Goal: Information Seeking & Learning: Learn about a topic

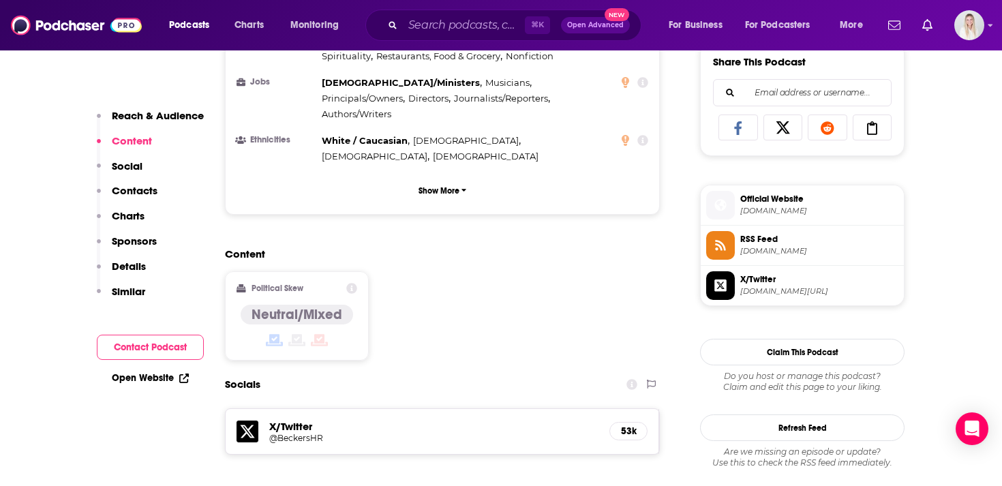
scroll to position [989, 0]
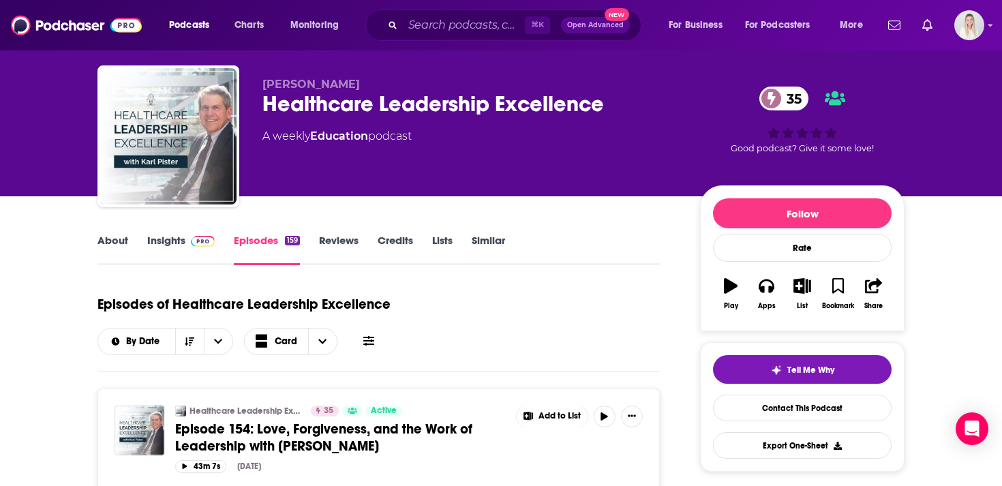
scroll to position [70, 0]
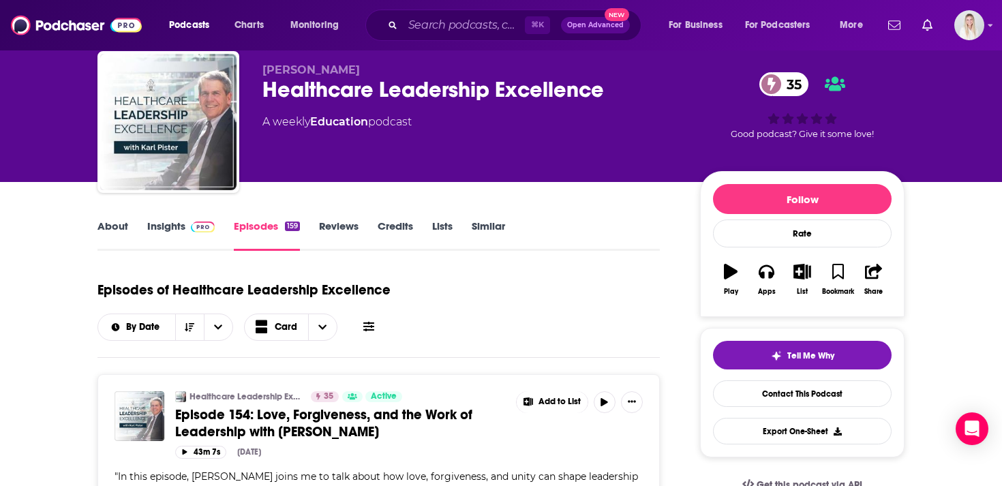
click at [98, 219] on link "About" at bounding box center [112, 234] width 31 height 31
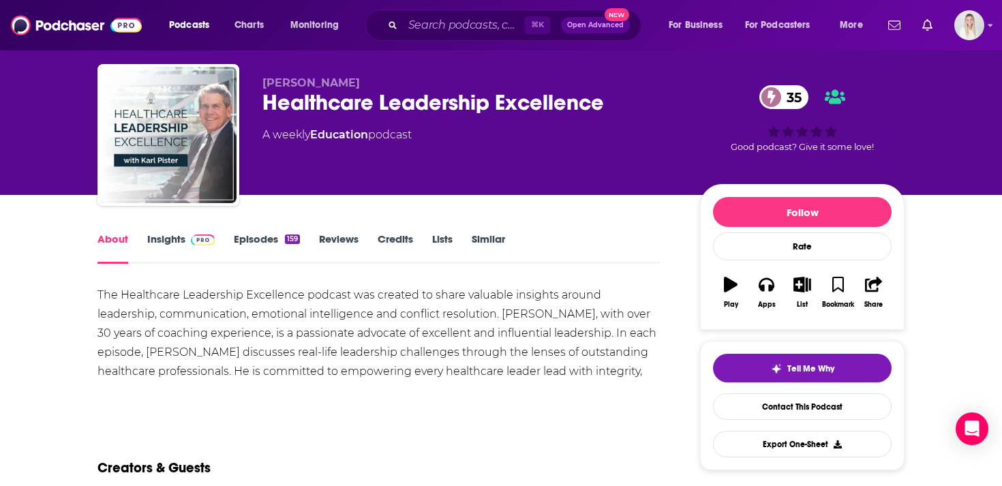
scroll to position [67, 0]
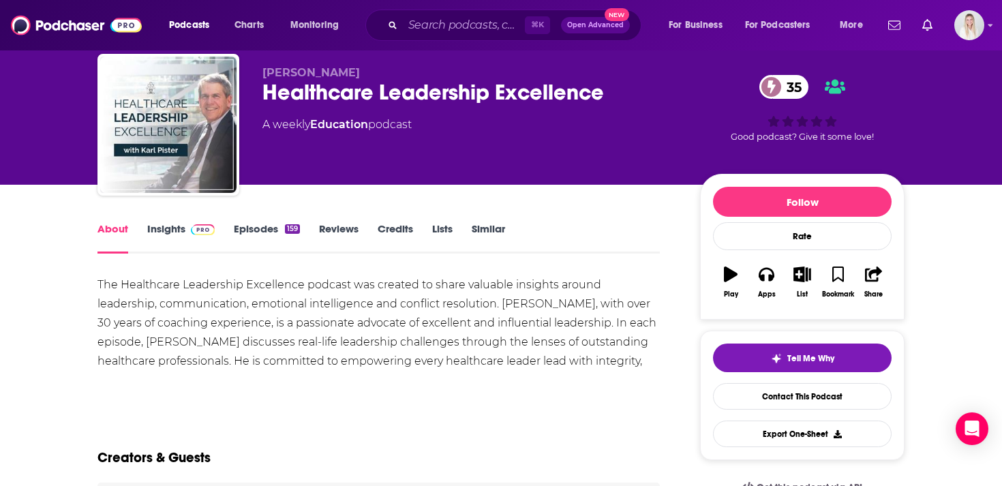
click at [170, 222] on link "Insights" at bounding box center [180, 237] width 67 height 31
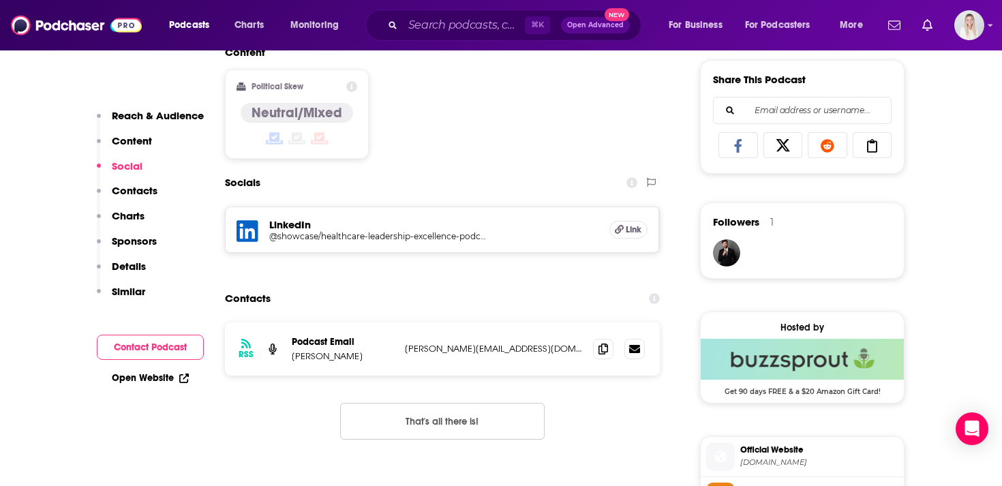
scroll to position [882, 0]
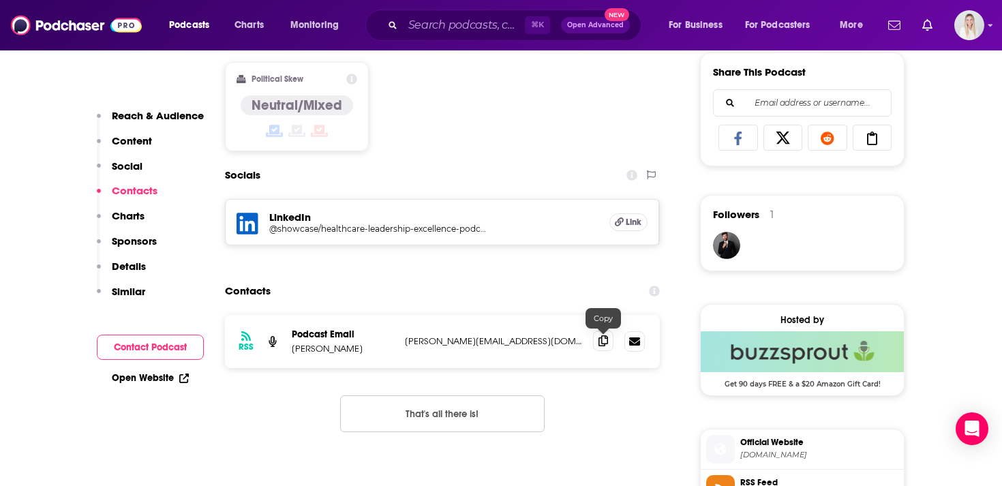
click at [601, 335] on icon at bounding box center [603, 340] width 10 height 11
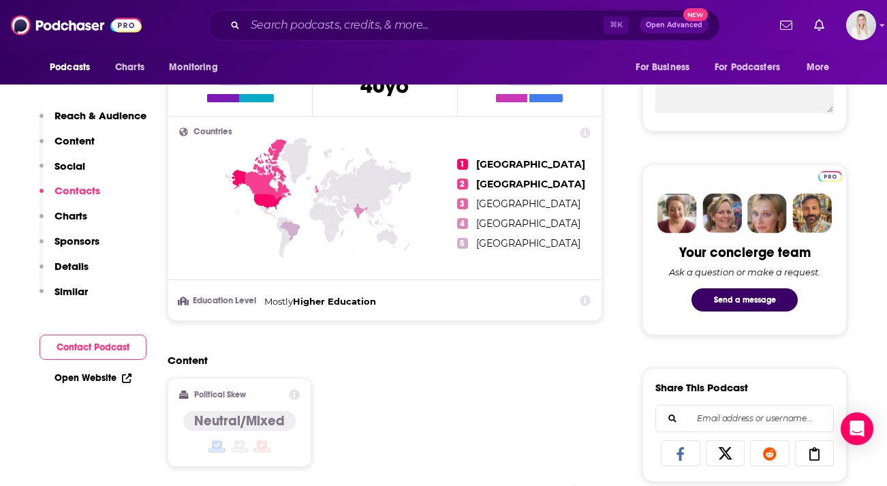
scroll to position [0, 0]
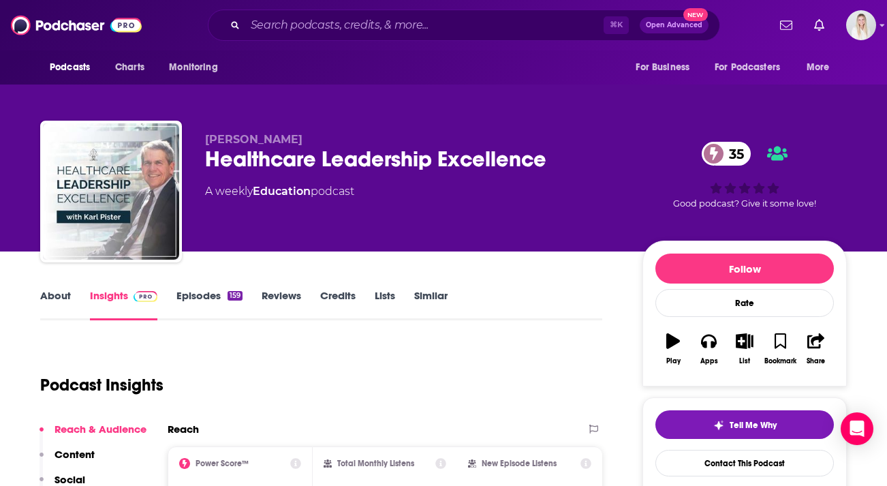
click at [199, 289] on link "Episodes 159" at bounding box center [210, 304] width 66 height 31
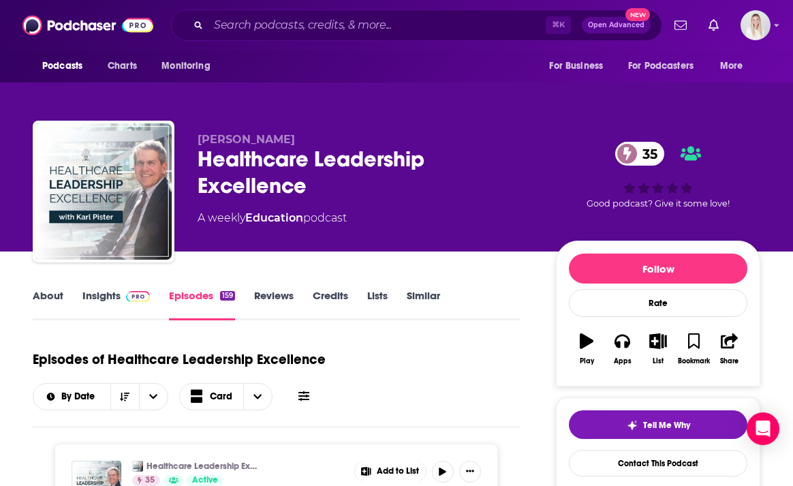
click at [101, 289] on link "Insights" at bounding box center [115, 304] width 67 height 31
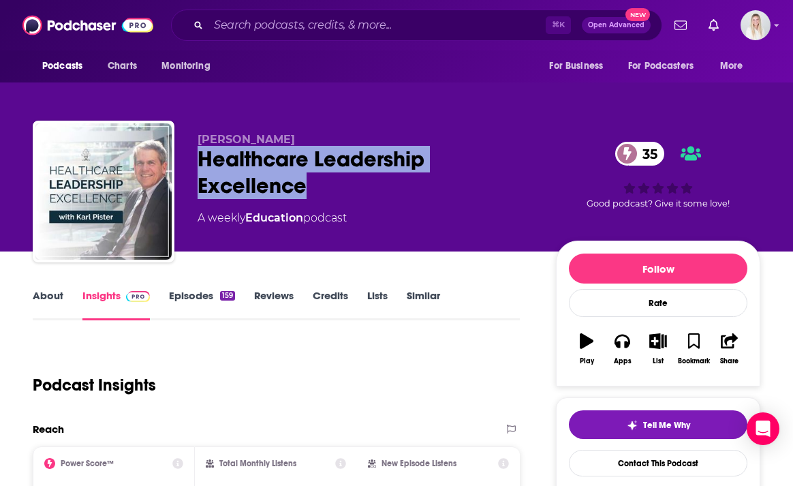
drag, startPoint x: 198, startPoint y: 121, endPoint x: 331, endPoint y: 167, distance: 140.1
click at [331, 167] on div "Healthcare Leadership Excellence 35" at bounding box center [366, 172] width 337 height 53
copy h2 "Healthcare Leadership Excellence"
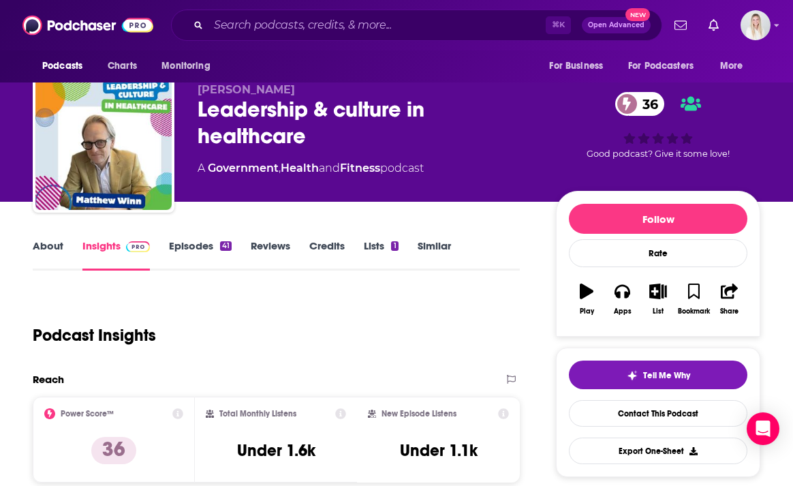
scroll to position [58, 0]
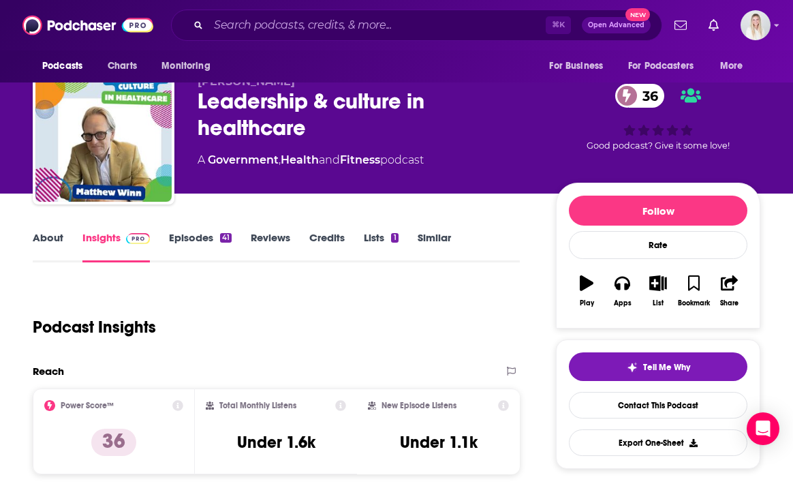
click at [198, 231] on link "Episodes 41" at bounding box center [200, 246] width 63 height 31
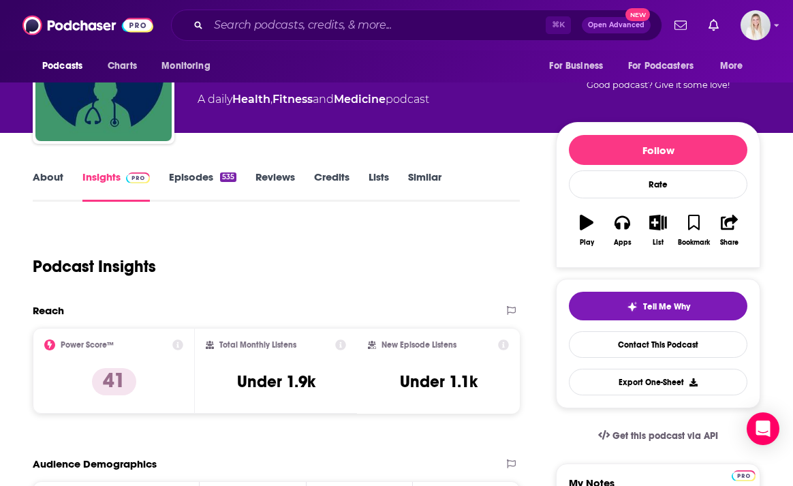
scroll to position [129, 0]
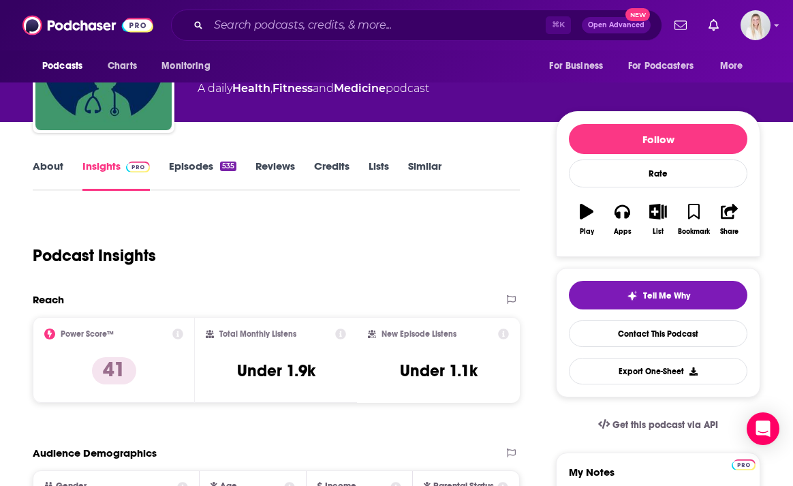
click at [191, 159] on link "Episodes 535" at bounding box center [202, 174] width 67 height 31
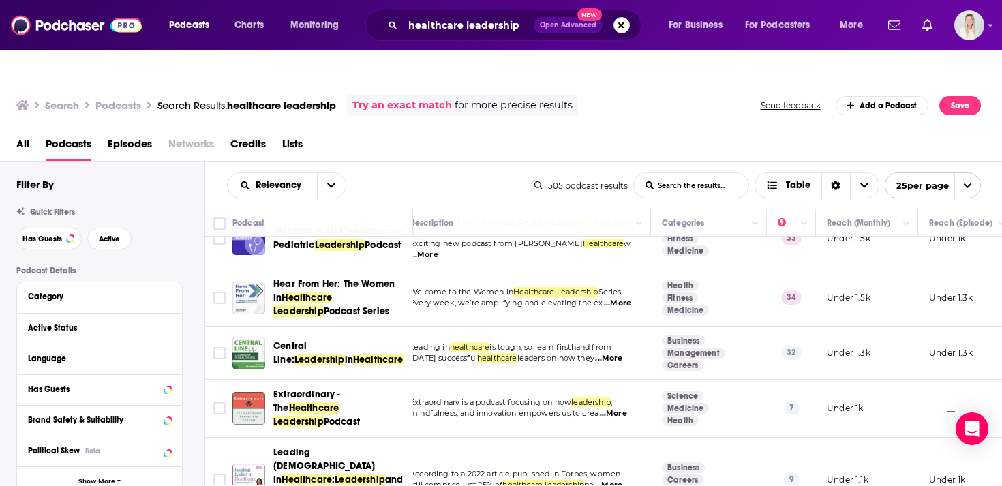
scroll to position [416, 0]
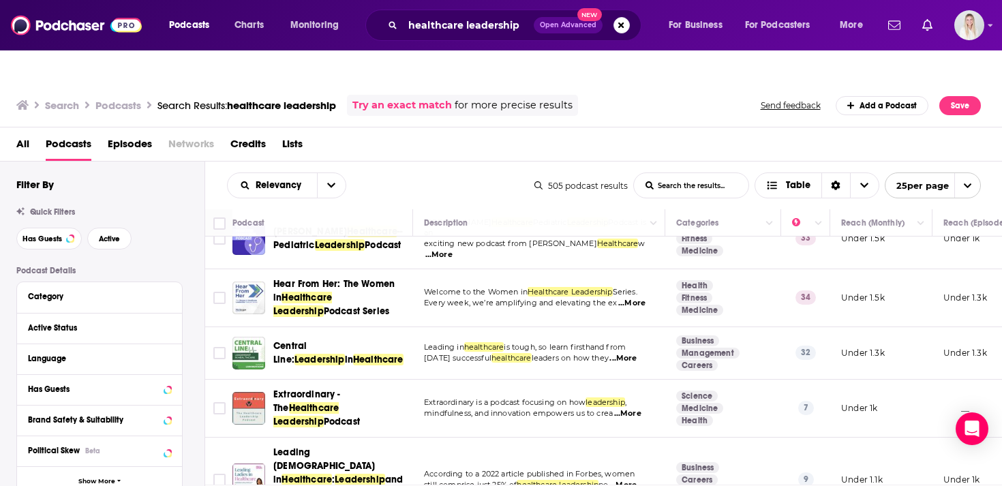
click at [635, 353] on span "...More" at bounding box center [622, 358] width 27 height 11
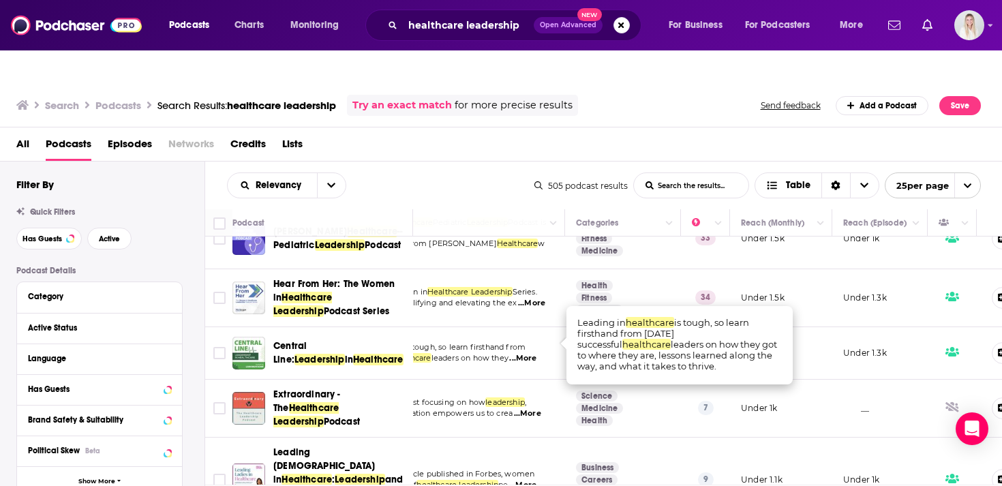
scroll to position [416, 104]
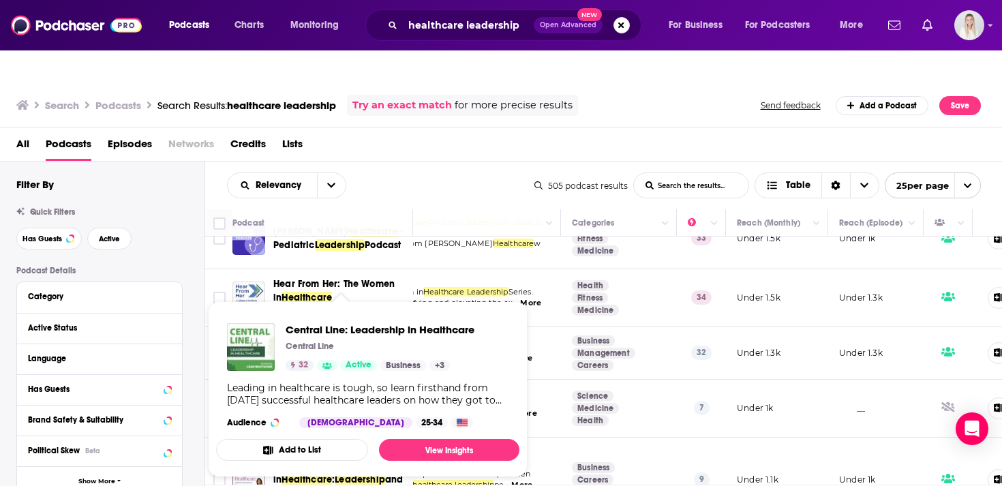
click at [444, 133] on div "All Podcasts Episodes Networks Credits Lists" at bounding box center [503, 147] width 975 height 28
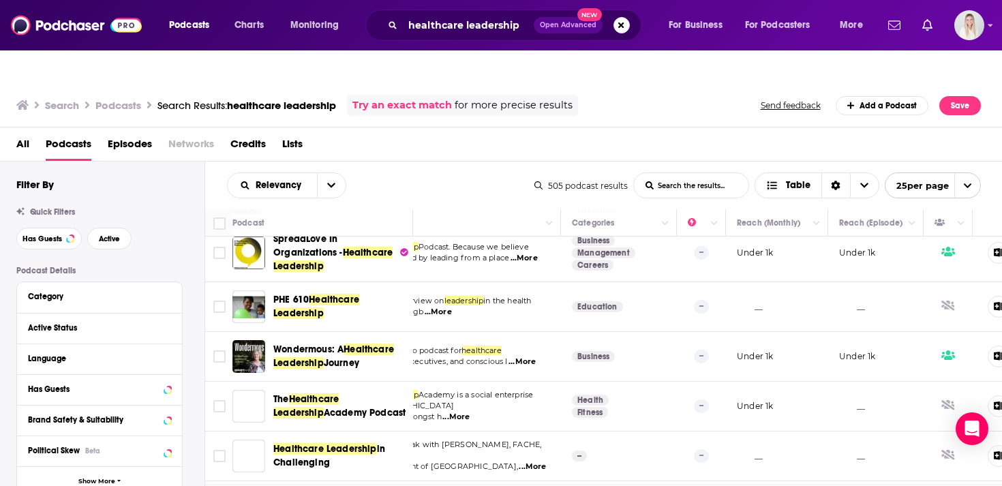
scroll to position [776, 104]
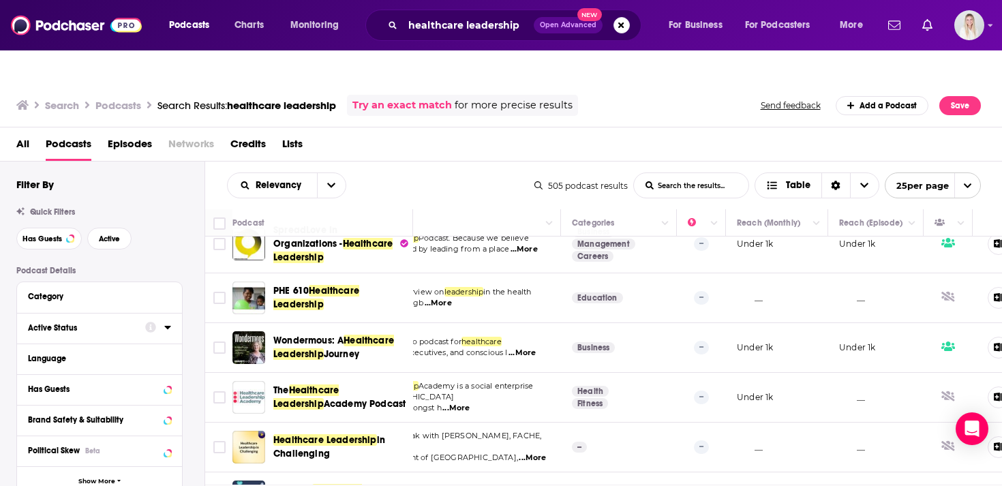
click at [115, 319] on button "Active Status" at bounding box center [86, 327] width 117 height 17
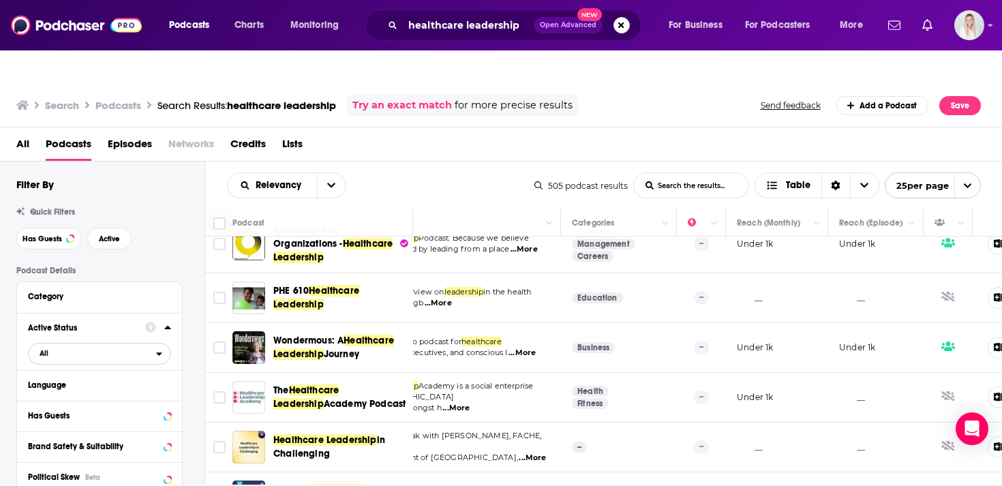
click at [65, 344] on span "All" at bounding box center [92, 353] width 127 height 18
click at [83, 395] on span "Active" at bounding box center [71, 398] width 72 height 7
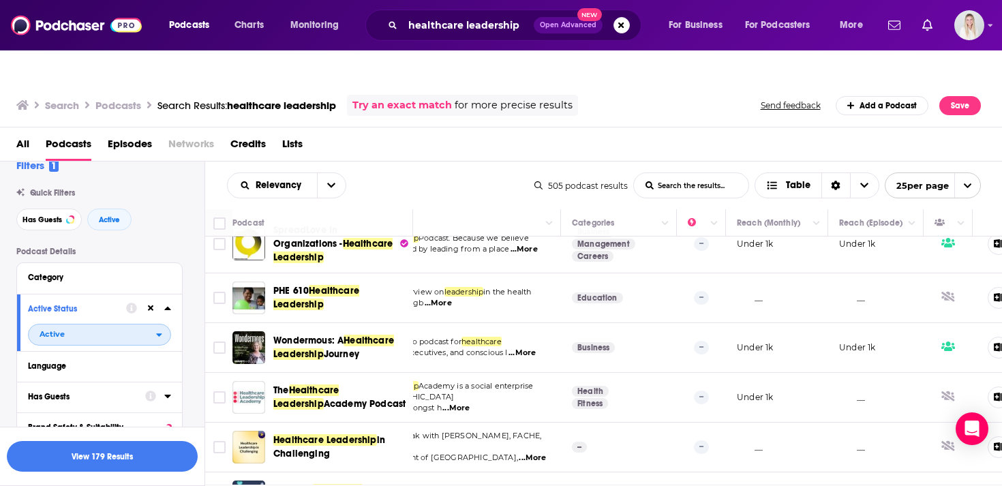
scroll to position [27, 0]
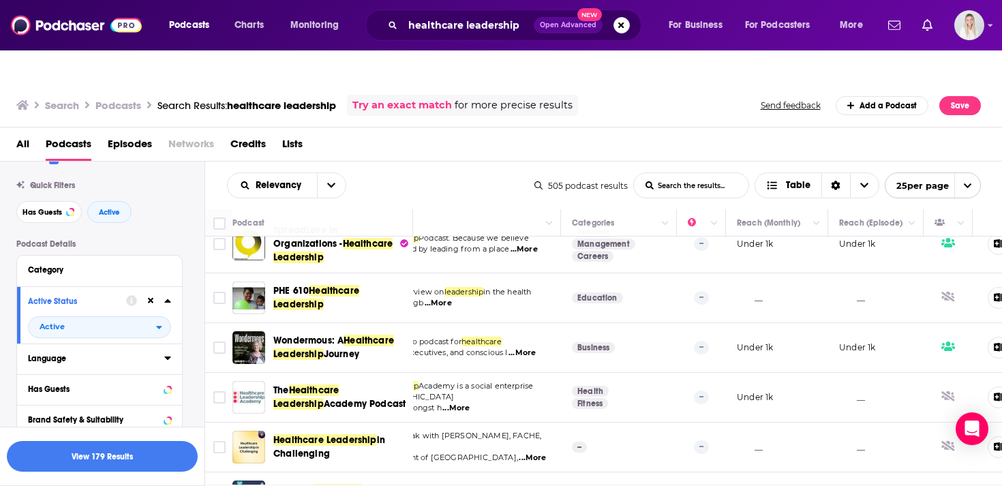
click at [170, 352] on icon at bounding box center [167, 357] width 7 height 11
click at [61, 399] on span "English" at bounding box center [59, 404] width 27 height 10
click at [33, 408] on input "multiSelectOption-en-0" at bounding box center [33, 408] width 0 height 0
click at [167, 352] on icon at bounding box center [167, 357] width 7 height 11
click at [170, 295] on icon at bounding box center [167, 300] width 7 height 11
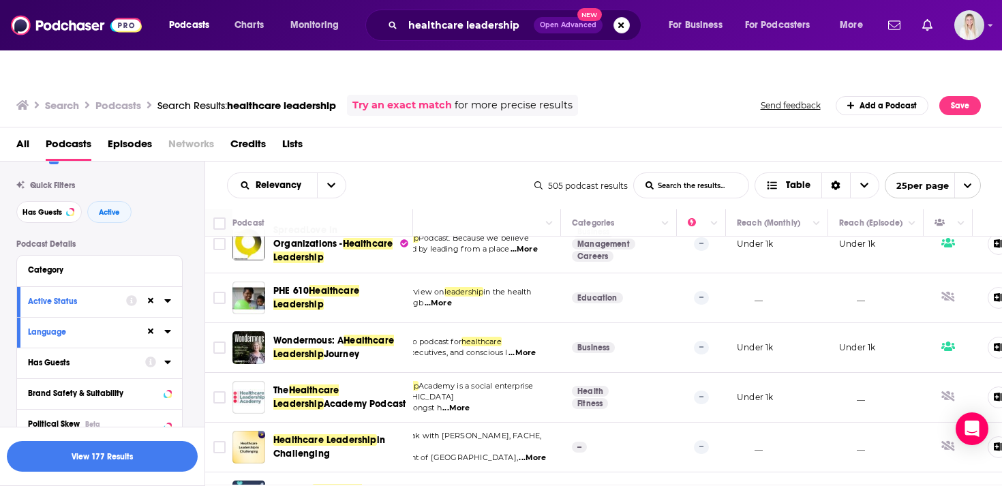
click at [139, 354] on button "Has Guests" at bounding box center [86, 362] width 117 height 17
click at [84, 379] on span "All" at bounding box center [92, 388] width 127 height 18
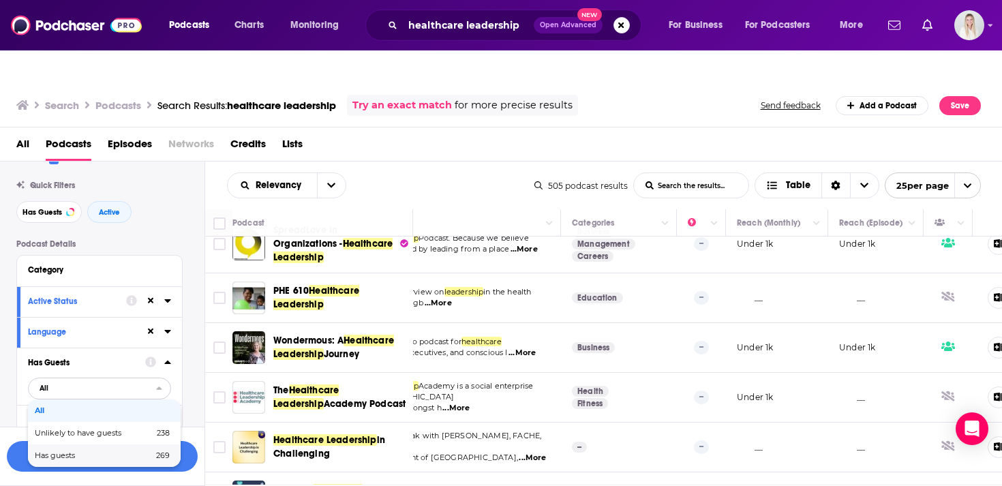
click at [99, 452] on span "Has guests" at bounding box center [74, 455] width 79 height 7
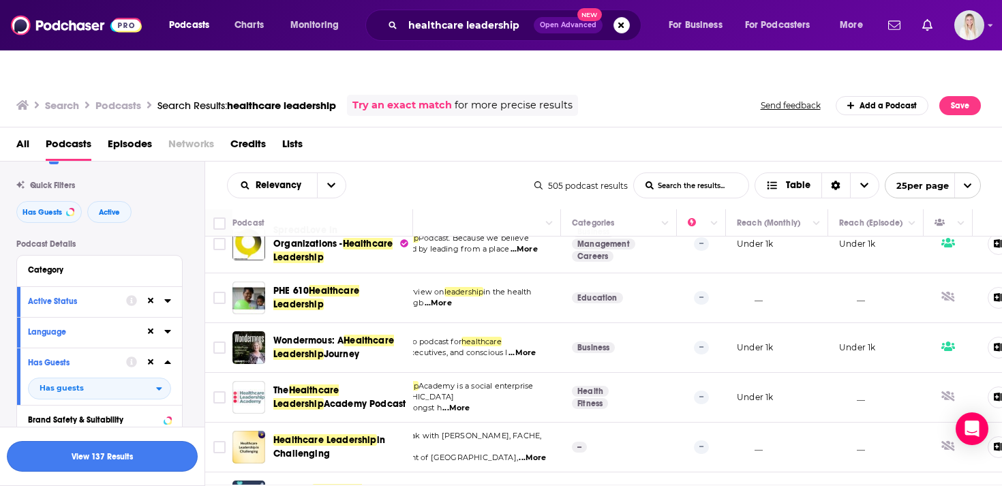
click at [153, 453] on button "View 137 Results" at bounding box center [102, 456] width 191 height 31
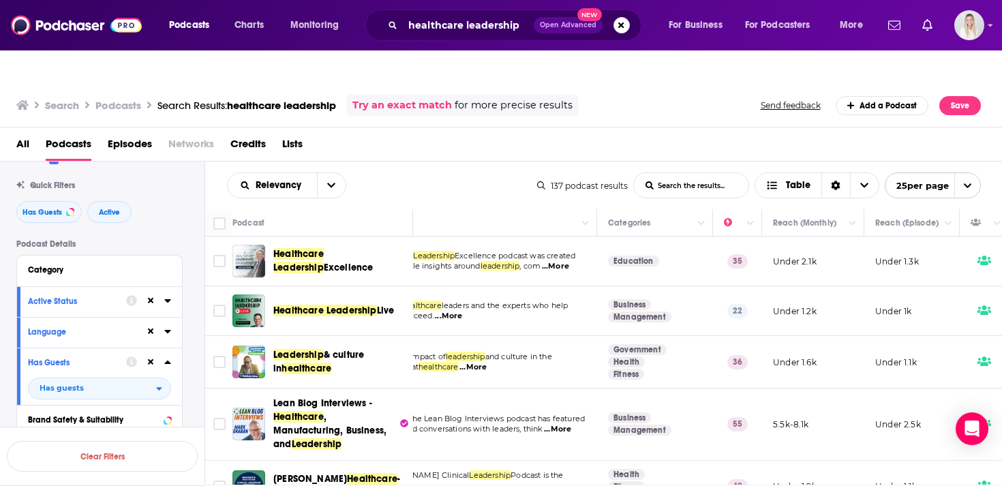
scroll to position [0, 64]
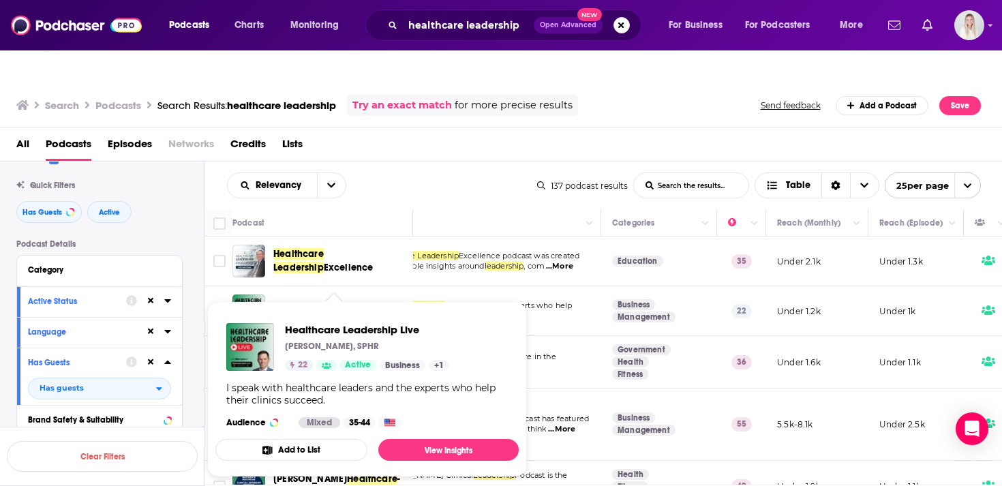
click at [437, 162] on div "Relevancy List Search Input Search the results... Table 137 podcast results Lis…" at bounding box center [603, 186] width 797 height 48
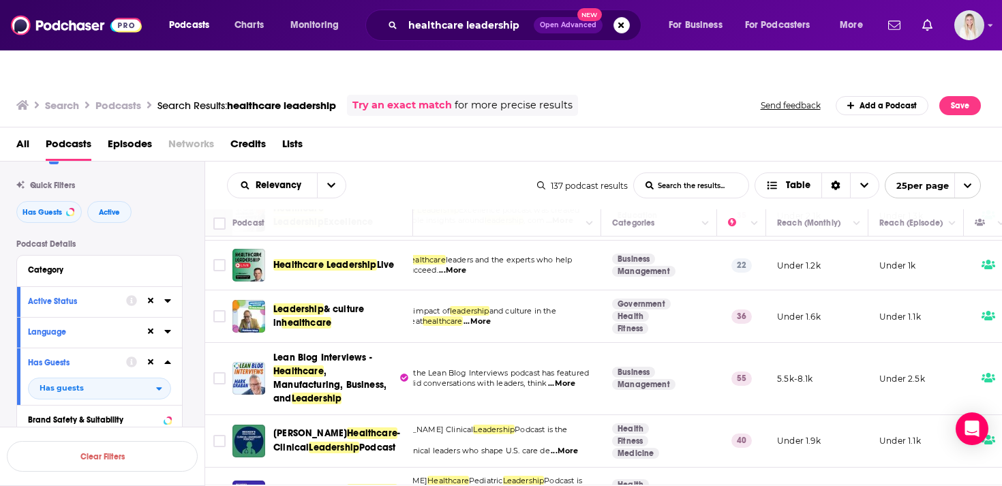
scroll to position [54, 64]
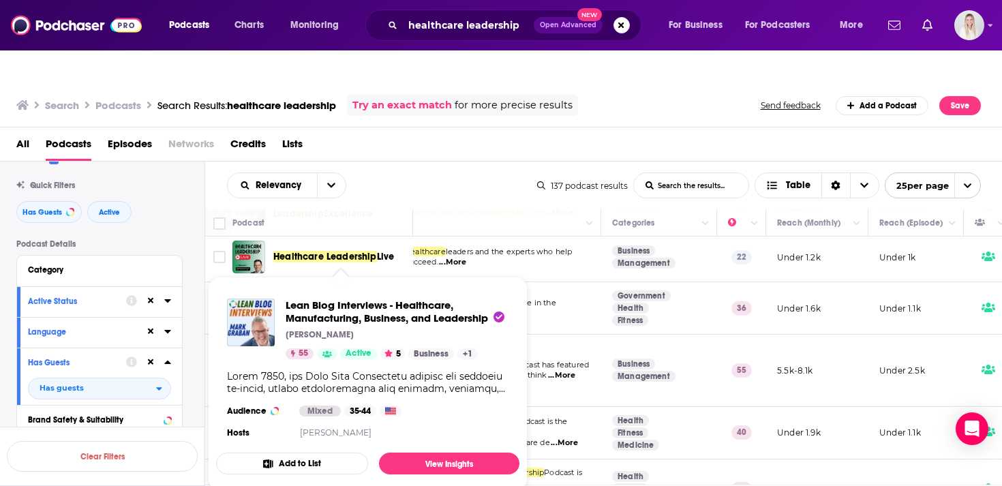
click at [410, 162] on div "Relevancy List Search Input Search the results... Table 137 podcast results Lis…" at bounding box center [603, 186] width 797 height 48
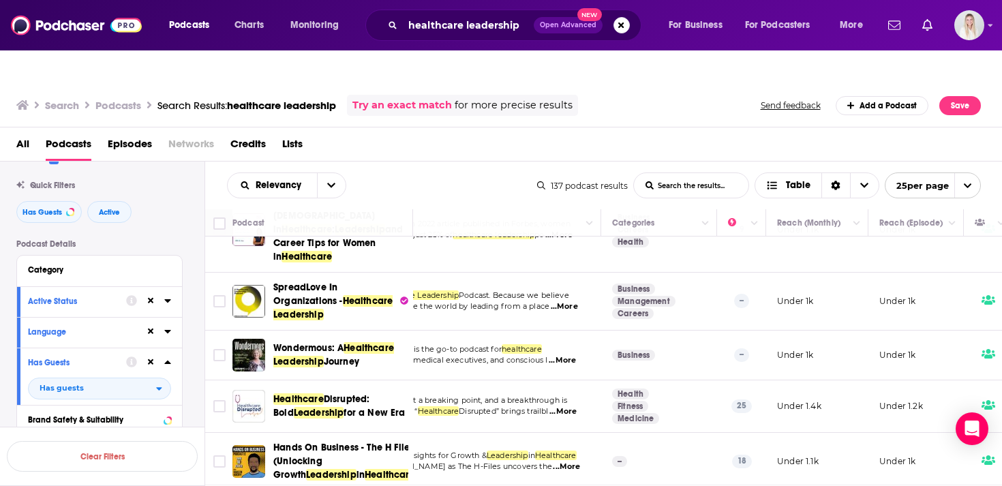
scroll to position [496, 27]
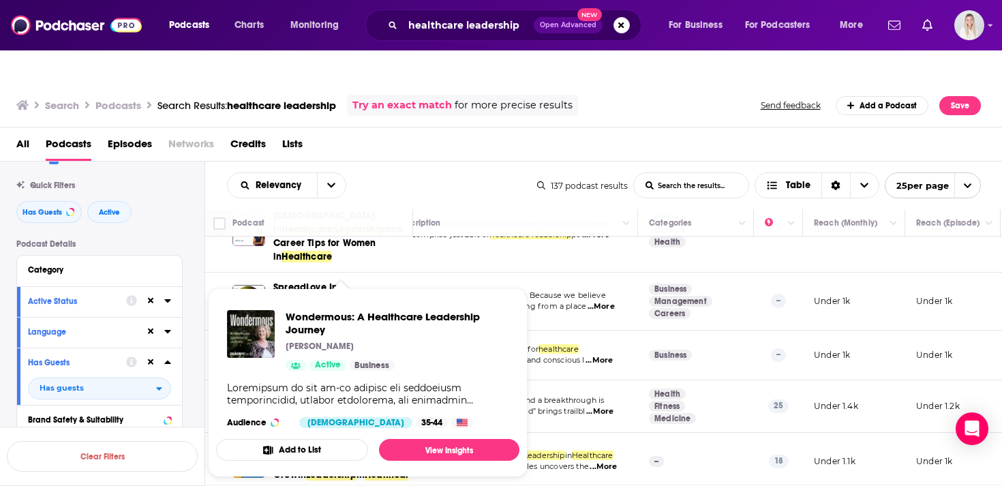
click at [403, 172] on div "Relevancy List Search Input Search the results... Table" at bounding box center [382, 185] width 310 height 26
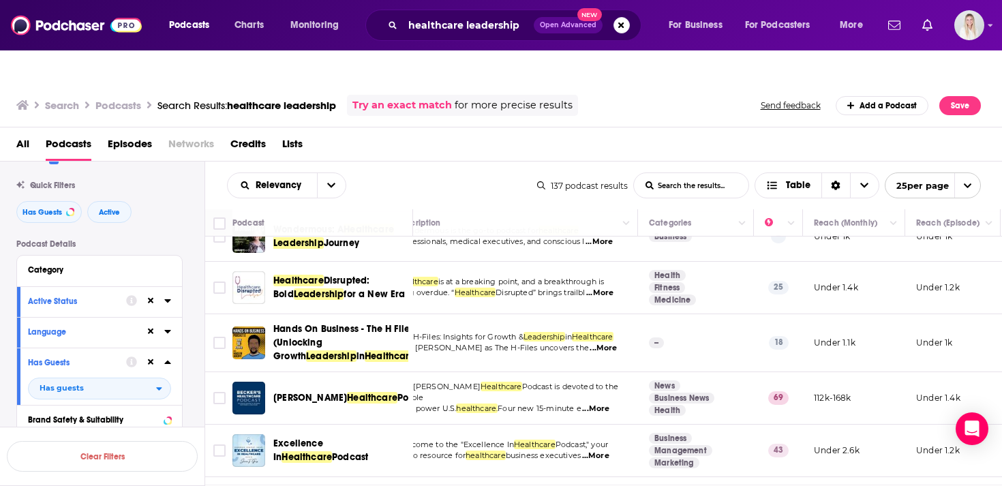
scroll to position [633, 27]
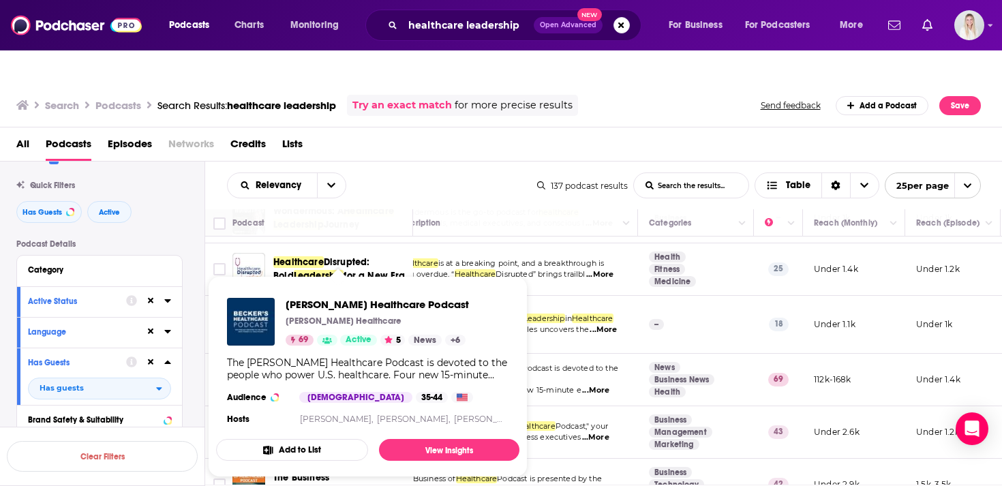
click at [414, 162] on div "Relevancy List Search Input Search the results... Table 137 podcast results Lis…" at bounding box center [603, 186] width 797 height 48
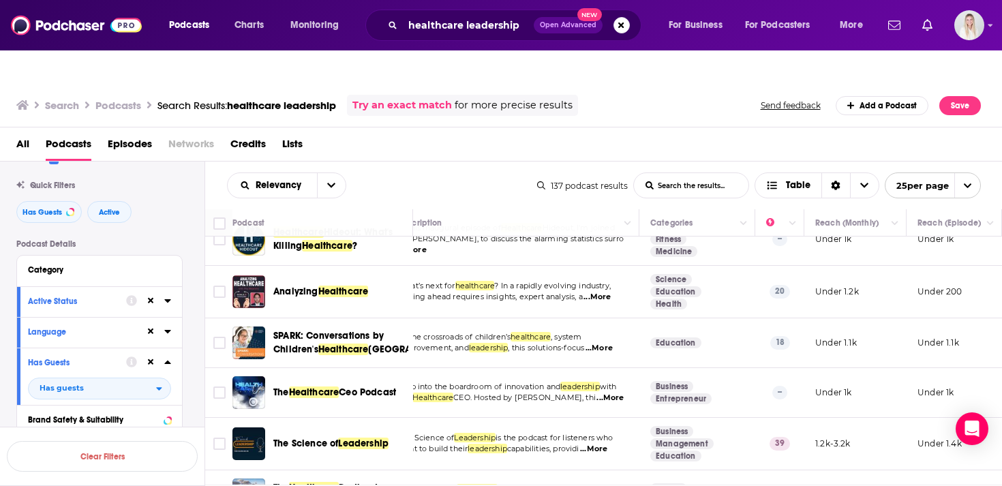
scroll to position [1094, 25]
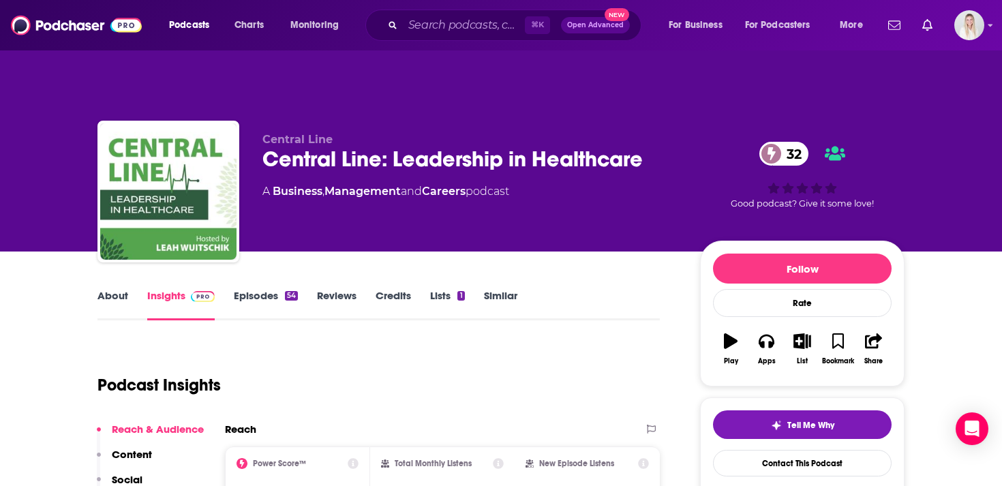
scroll to position [37, 0]
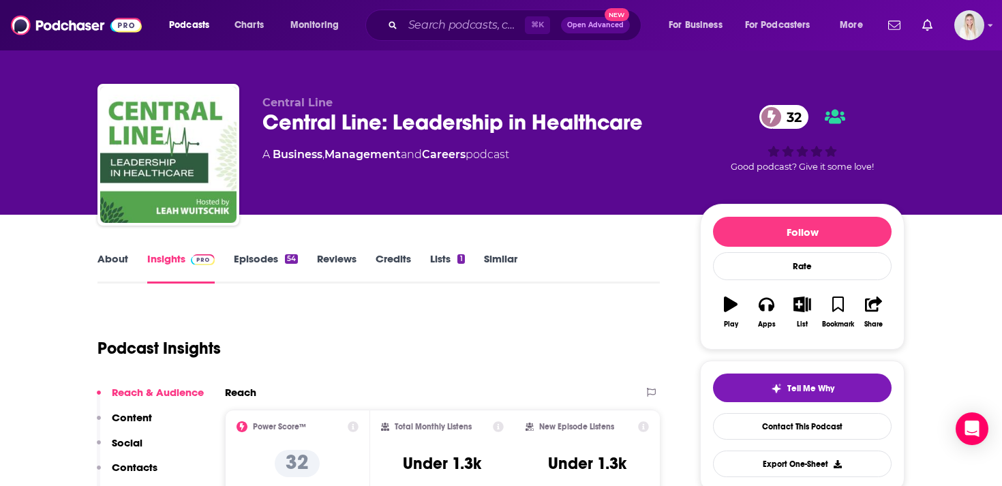
click at [122, 252] on link "About" at bounding box center [112, 267] width 31 height 31
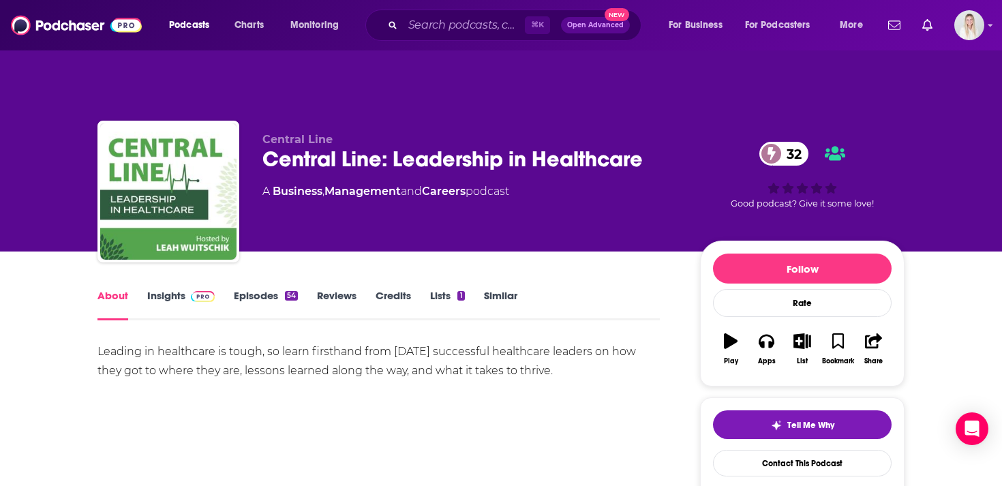
click at [238, 289] on link "Episodes 54" at bounding box center [266, 304] width 64 height 31
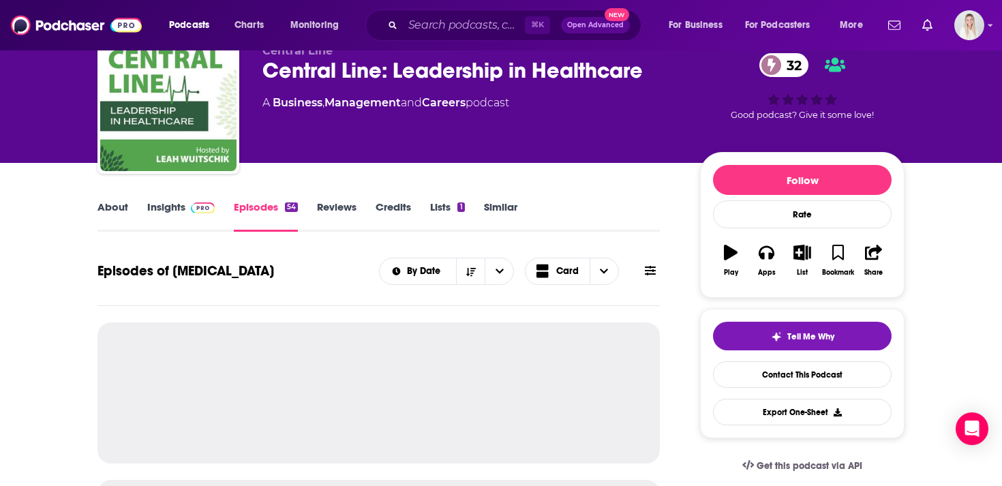
scroll to position [117, 0]
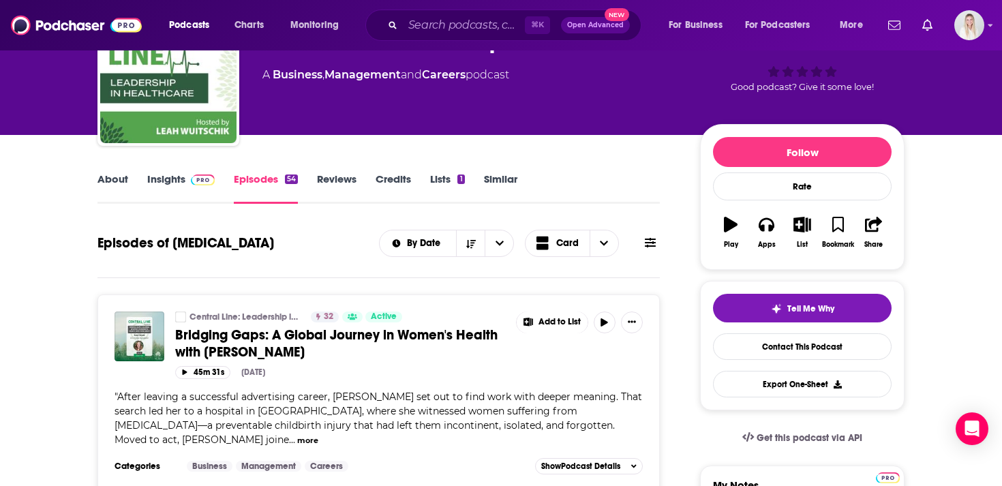
click at [207, 174] on img at bounding box center [203, 179] width 24 height 11
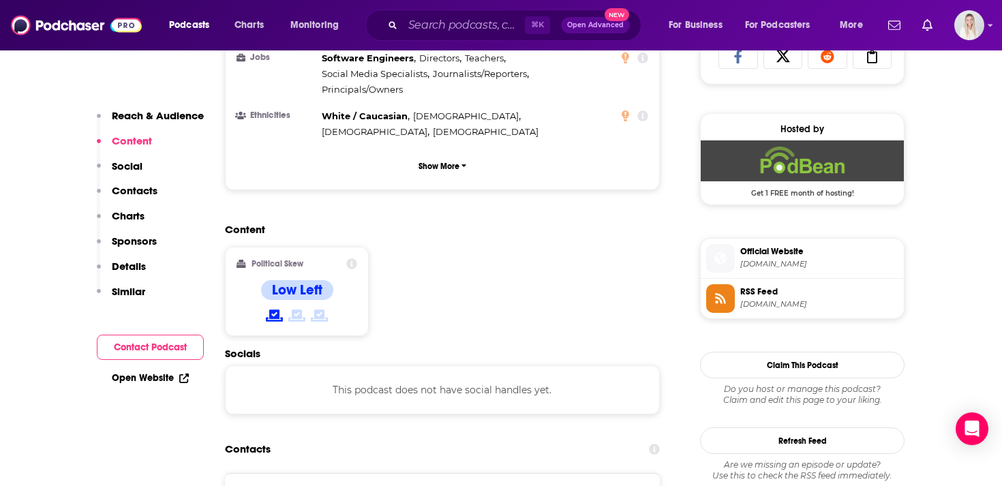
scroll to position [1090, 0]
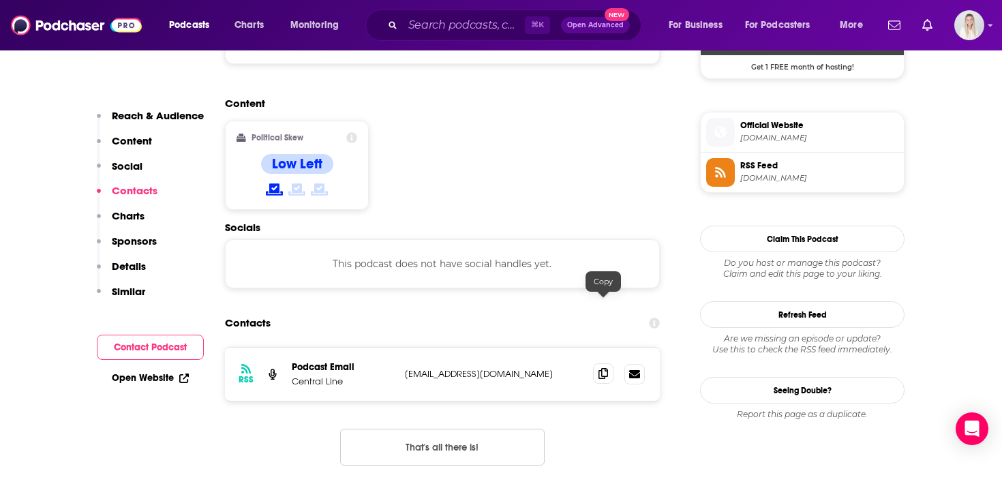
click at [604, 368] on icon at bounding box center [603, 373] width 10 height 11
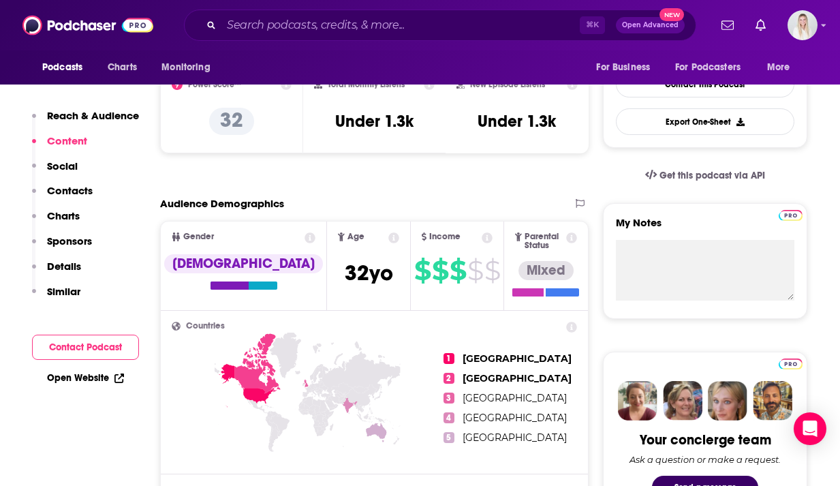
scroll to position [0, 0]
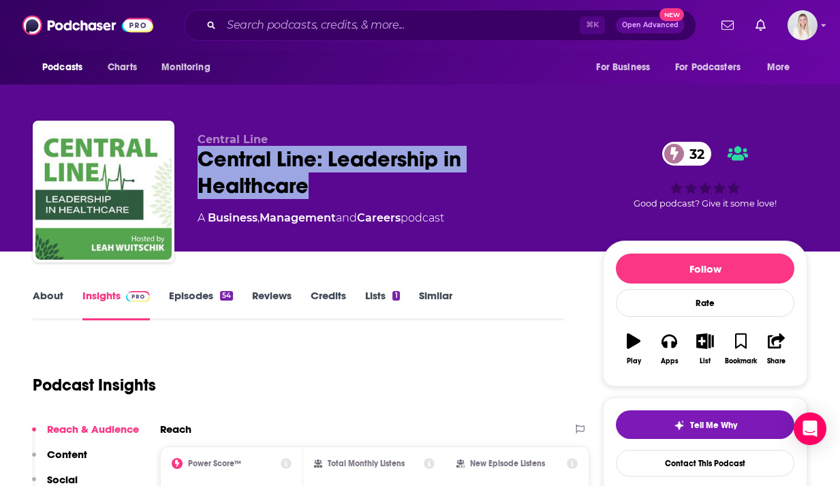
drag, startPoint x: 312, startPoint y: 151, endPoint x: 202, endPoint y: 131, distance: 112.3
click at [202, 146] on div "Central Line: Leadership in Healthcare 32" at bounding box center [390, 172] width 384 height 53
copy h2 "Central Line: Leadership in Healthcare"
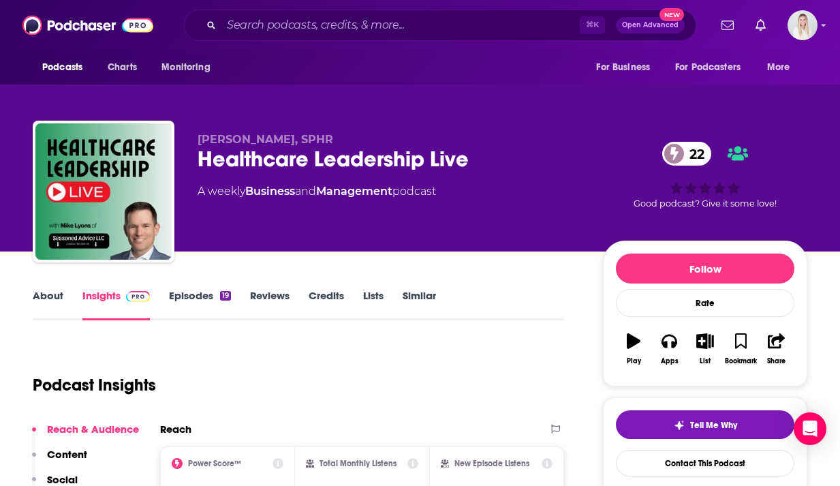
click at [177, 289] on link "Episodes 19" at bounding box center [200, 304] width 62 height 31
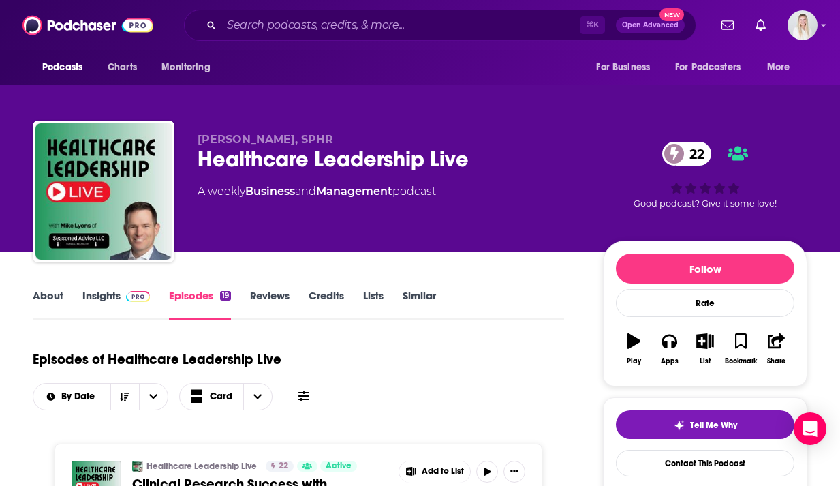
click at [106, 289] on link "Insights" at bounding box center [115, 304] width 67 height 31
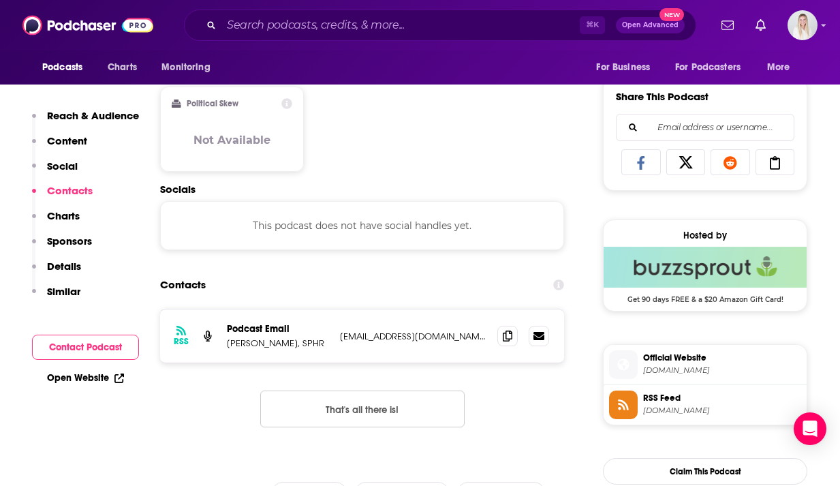
scroll to position [951, 0]
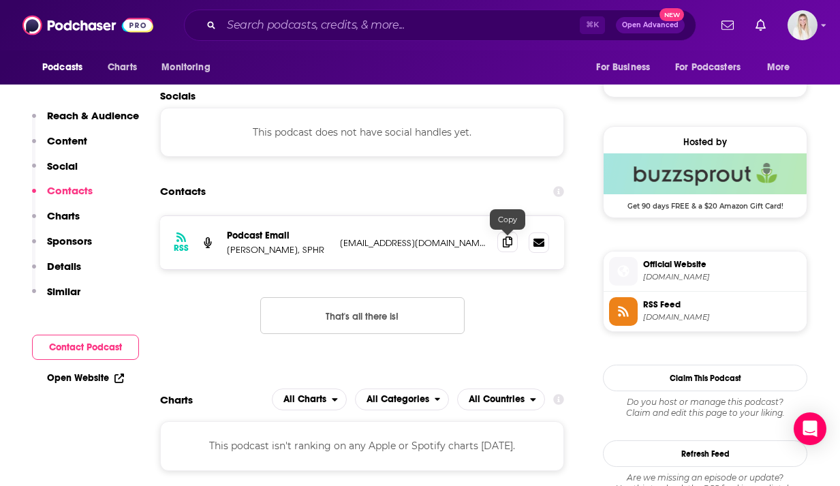
click at [510, 237] on icon at bounding box center [508, 242] width 10 height 11
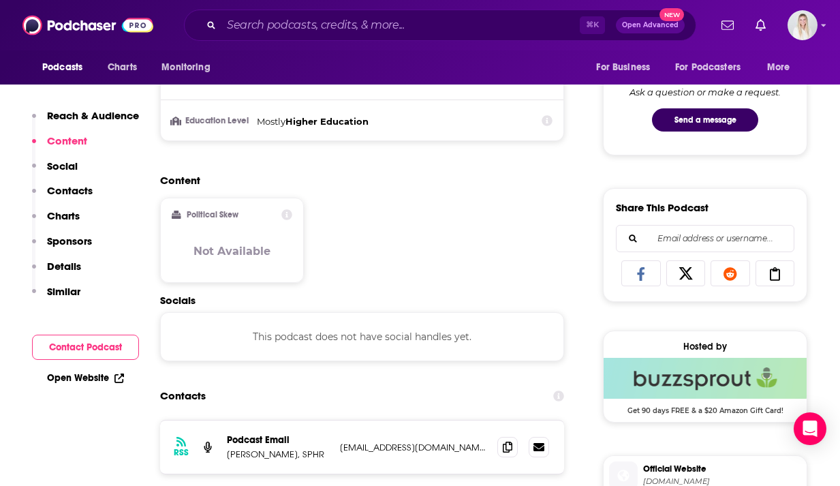
scroll to position [776, 0]
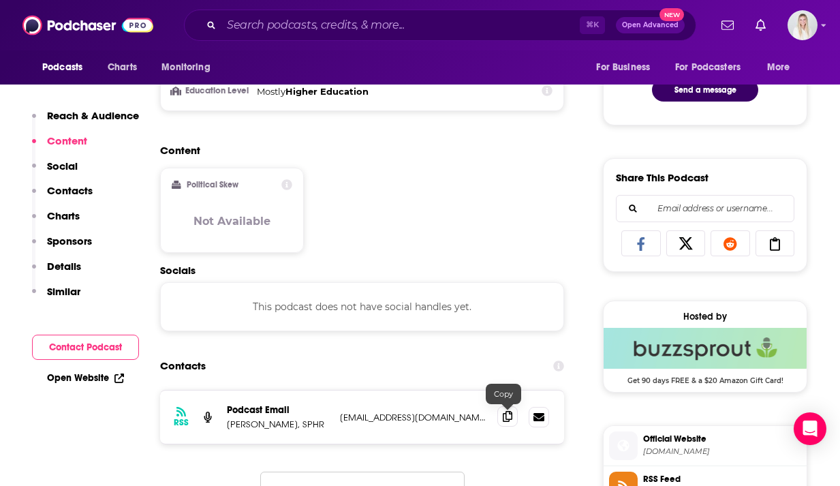
click at [508, 411] on icon at bounding box center [508, 416] width 10 height 11
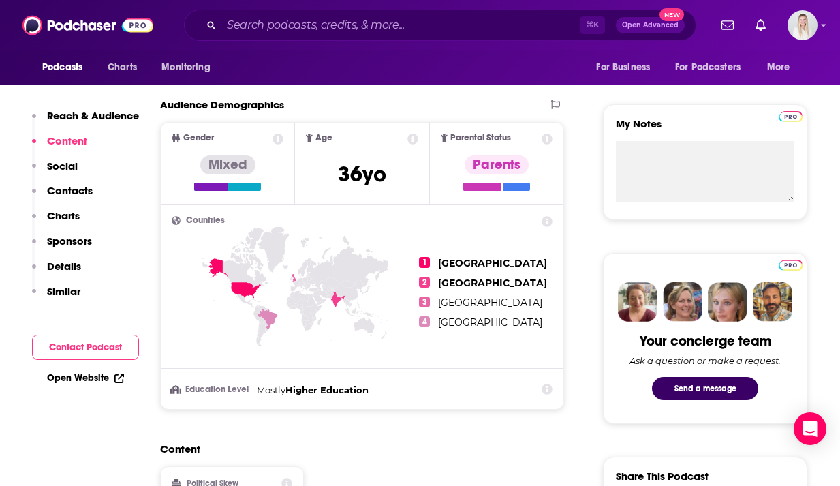
scroll to position [0, 0]
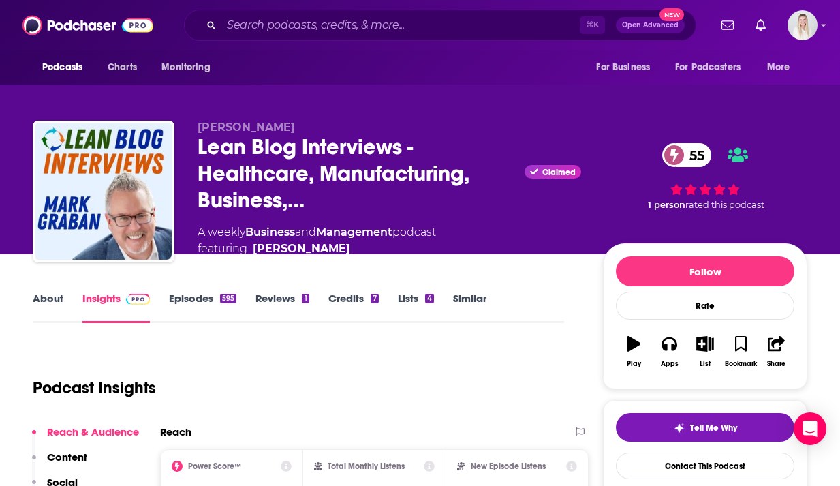
click at [178, 292] on link "Episodes 595" at bounding box center [202, 307] width 67 height 31
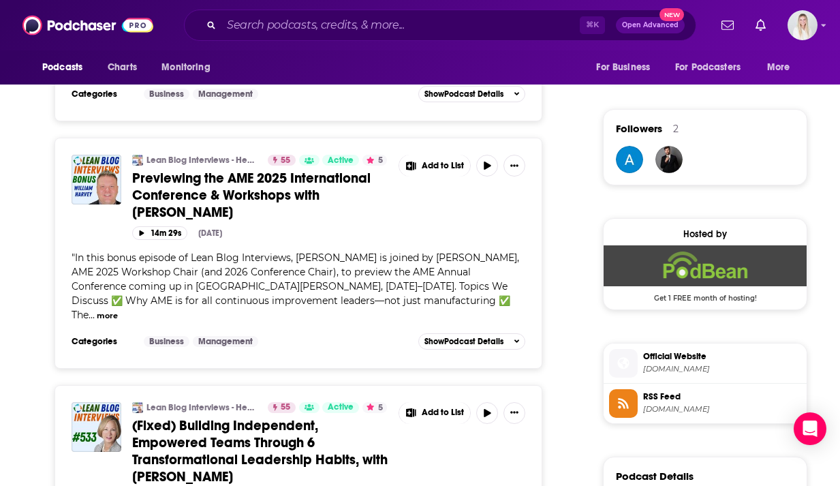
scroll to position [1157, 0]
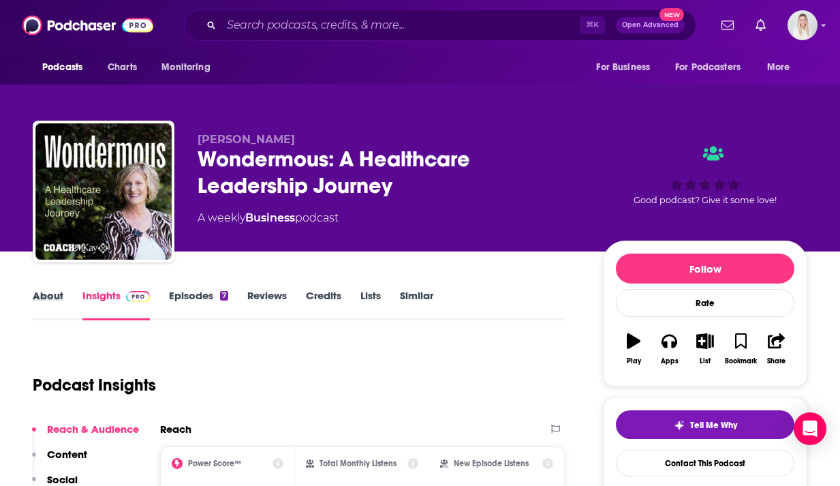
click at [63, 289] on div "About" at bounding box center [58, 304] width 50 height 31
click at [59, 289] on link "About" at bounding box center [48, 304] width 31 height 31
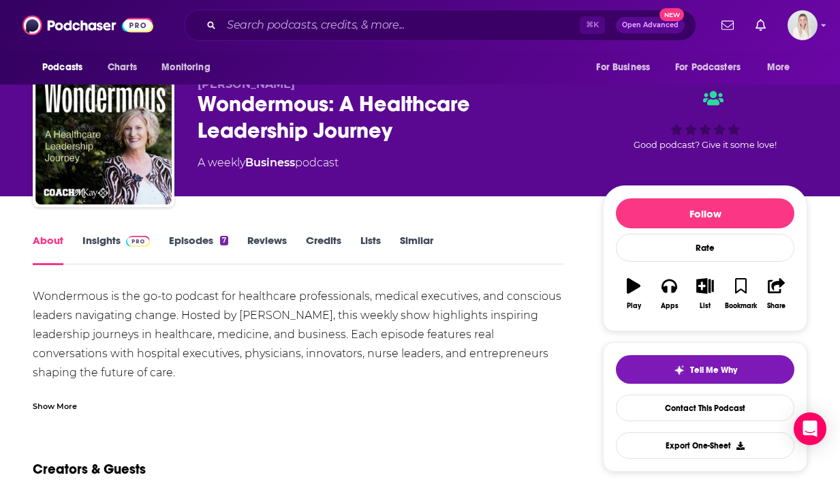
scroll to position [91, 0]
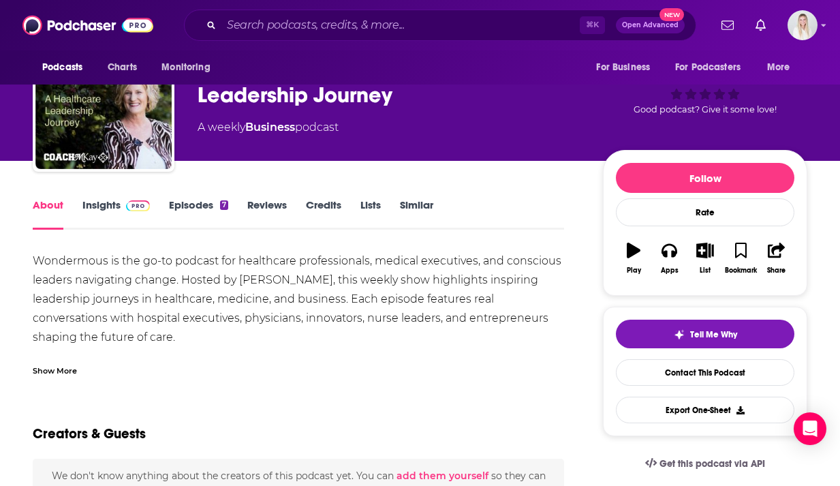
click at [52, 363] on div "Show More" at bounding box center [55, 369] width 44 height 13
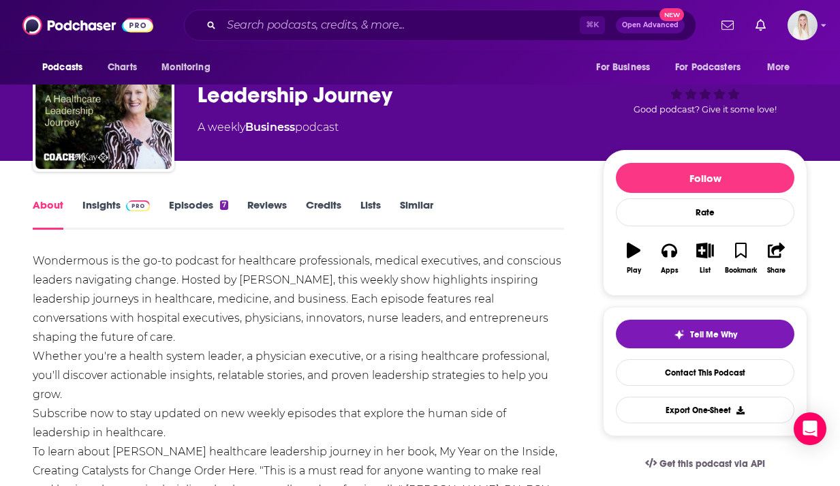
click at [177, 198] on link "Episodes 7" at bounding box center [198, 213] width 59 height 31
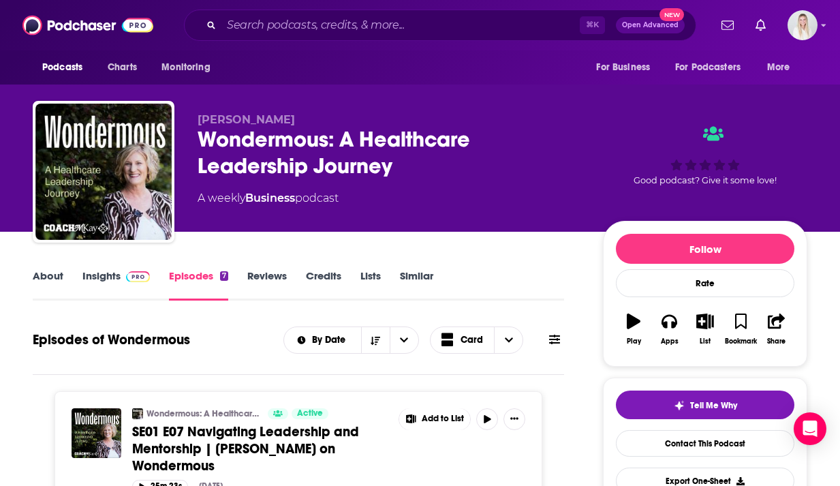
scroll to position [11, 0]
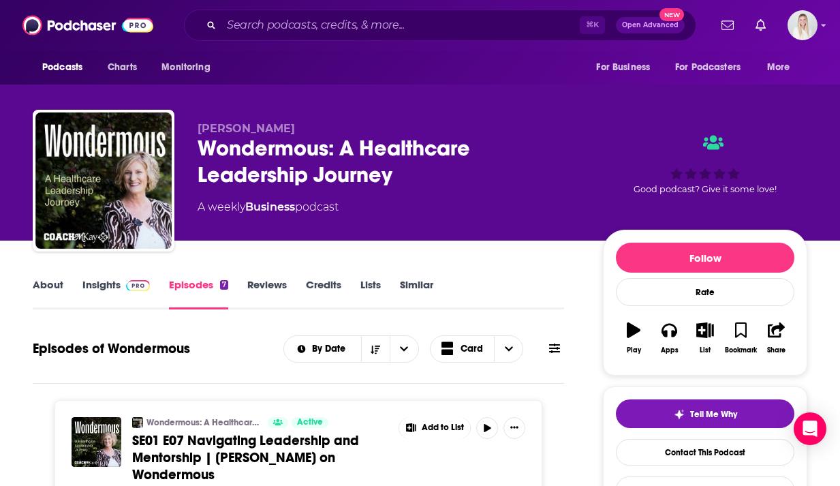
click at [107, 278] on link "Insights" at bounding box center [115, 293] width 67 height 31
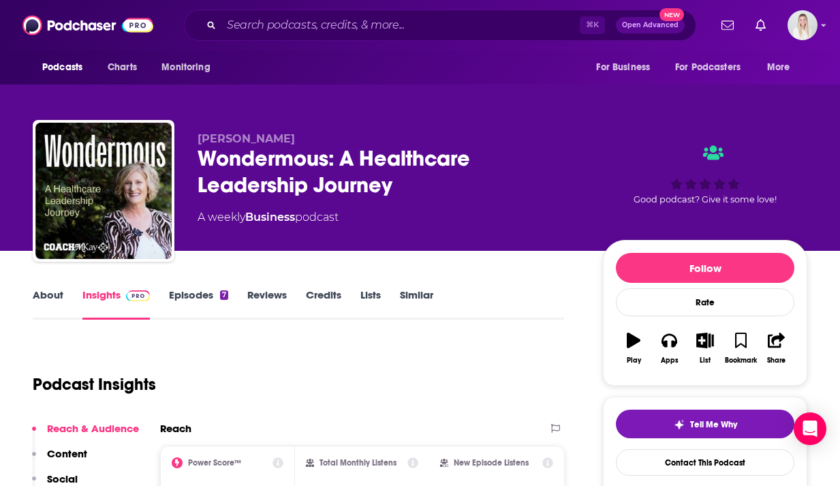
scroll to position [122, 0]
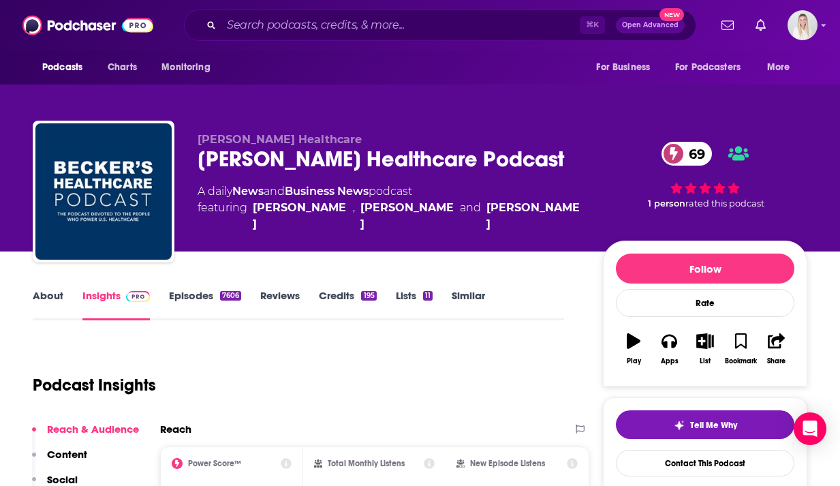
scroll to position [45, 0]
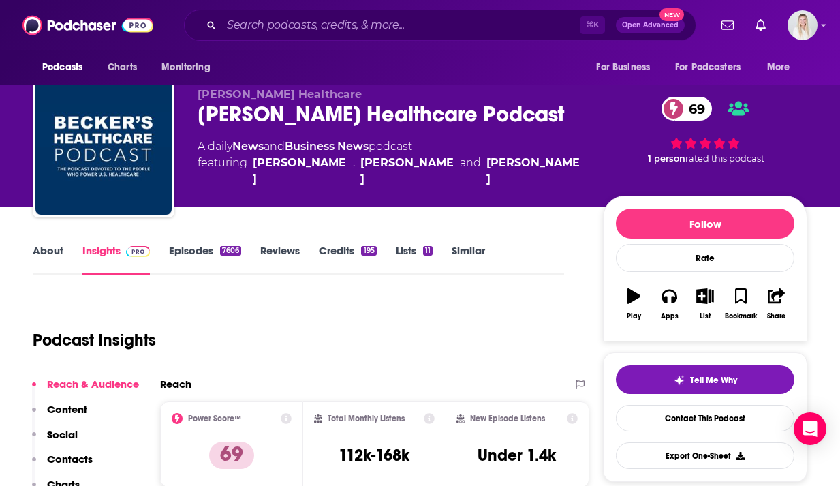
click at [48, 244] on link "About" at bounding box center [48, 259] width 31 height 31
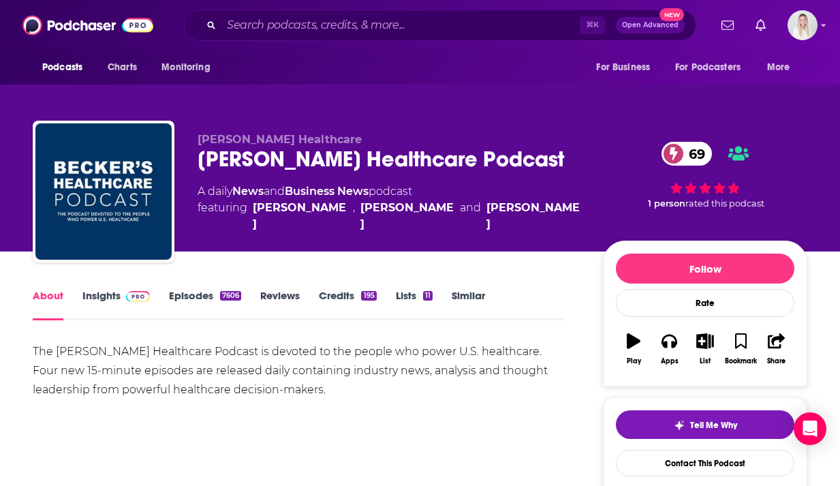
click at [181, 289] on link "Episodes 7606" at bounding box center [205, 304] width 72 height 31
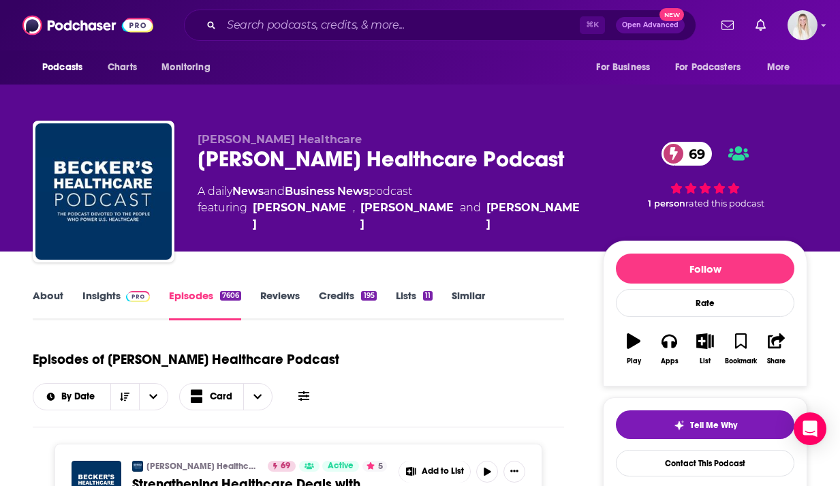
click at [115, 289] on link "Insights" at bounding box center [115, 304] width 67 height 31
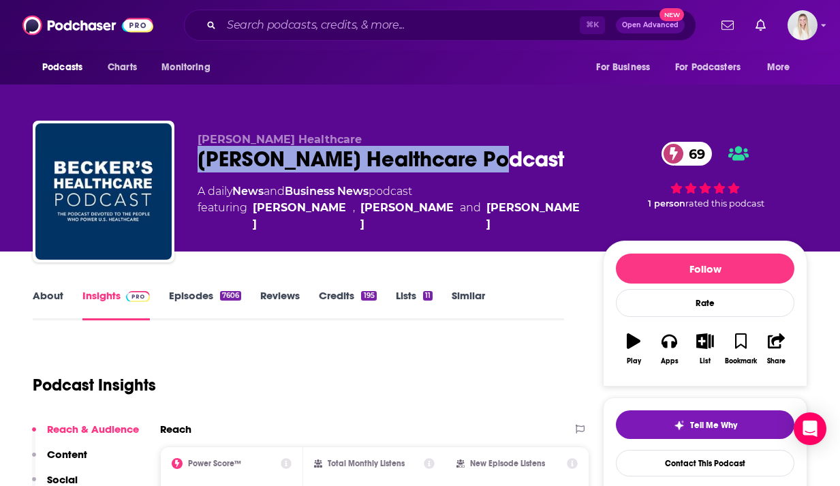
drag, startPoint x: 198, startPoint y: 125, endPoint x: 500, endPoint y: 125, distance: 301.2
click at [500, 146] on div "Becker’s Healthcare Podcast 69" at bounding box center [390, 159] width 384 height 27
copy h2 "Becker’s Healthcare Podcast"
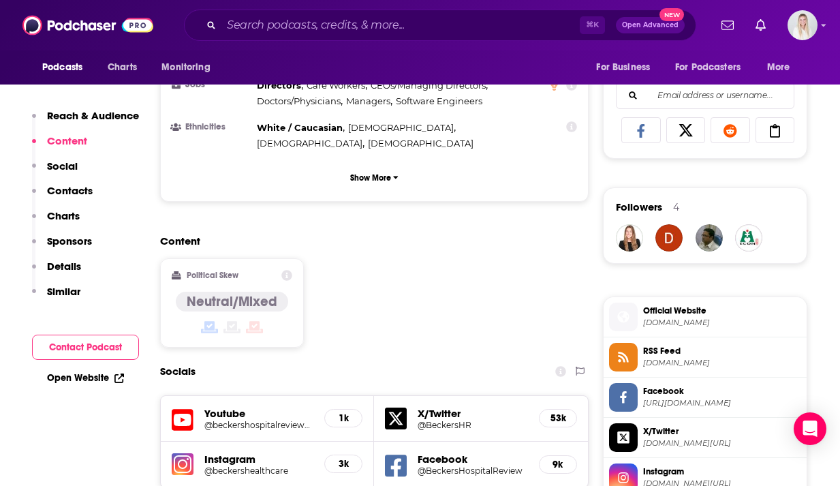
click at [356, 255] on div "Content Political Skew Neutral/Mixed" at bounding box center [374, 296] width 429 height 124
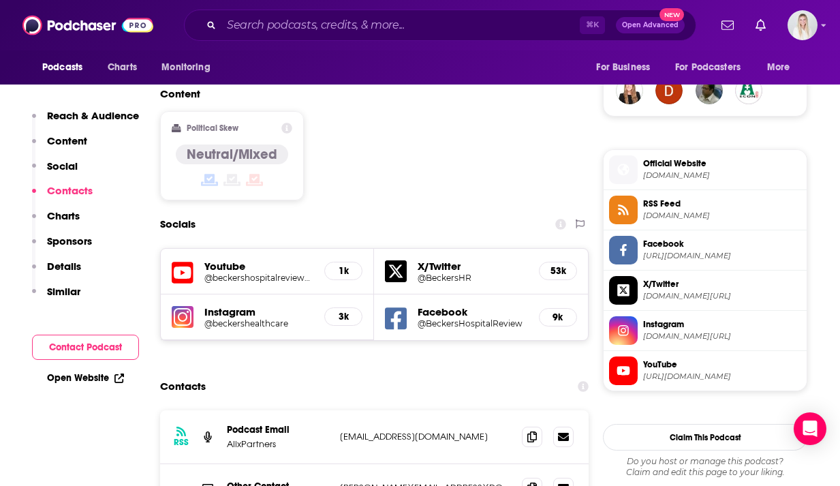
scroll to position [1159, 0]
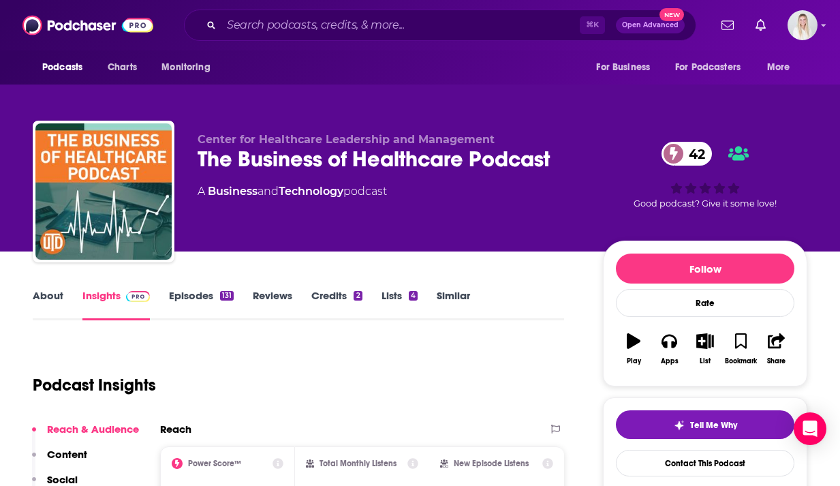
click at [186, 289] on link "Episodes 131" at bounding box center [201, 304] width 65 height 31
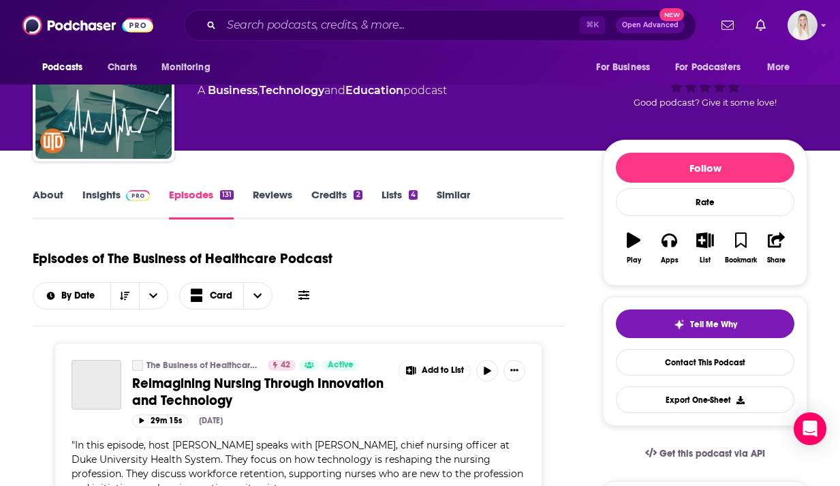
scroll to position [141, 0]
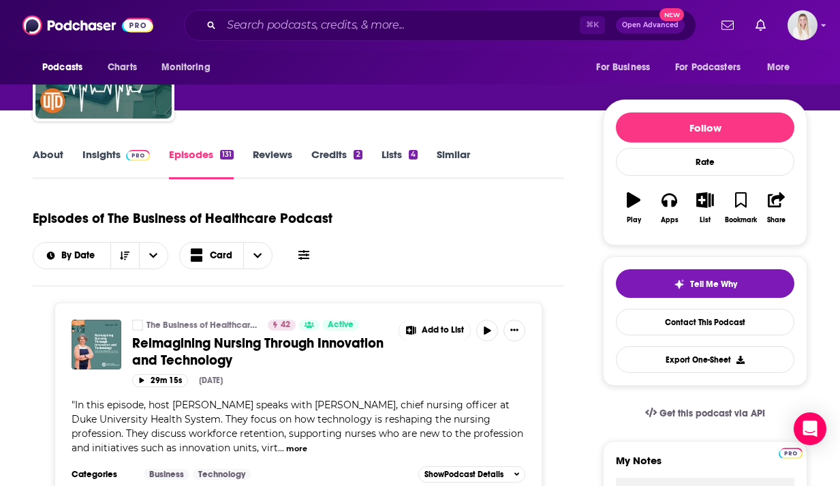
click at [107, 148] on link "Insights" at bounding box center [115, 163] width 67 height 31
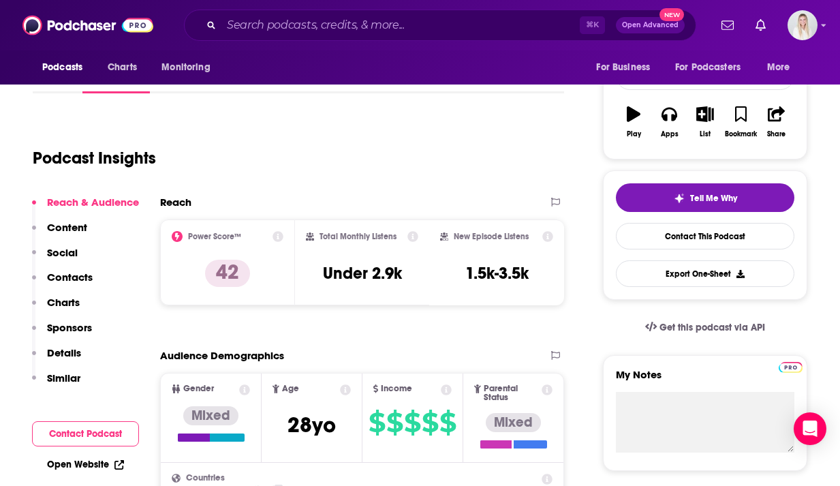
scroll to position [100, 0]
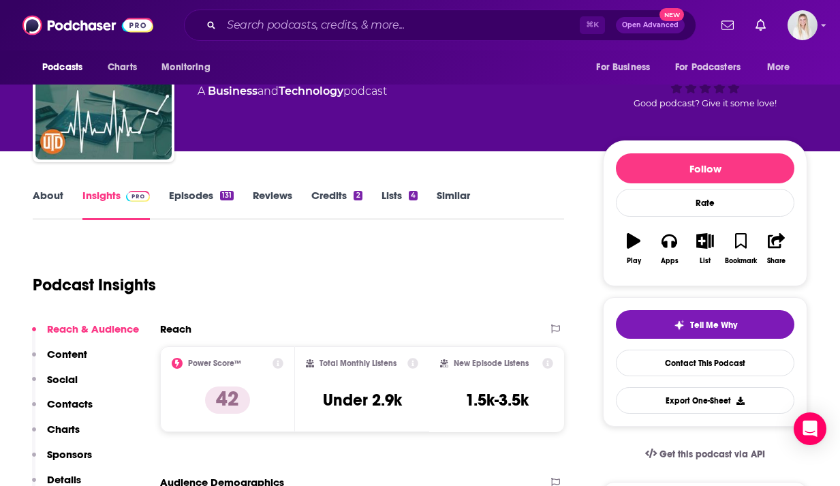
click at [44, 189] on link "About" at bounding box center [48, 204] width 31 height 31
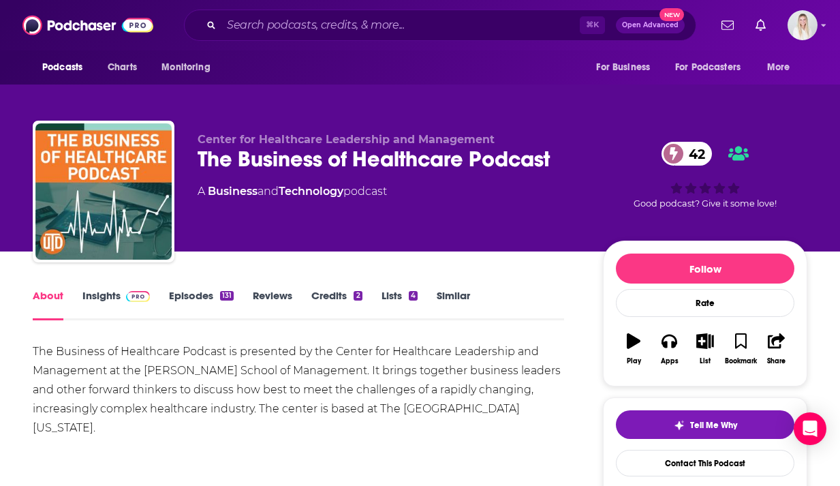
click at [121, 289] on span at bounding box center [135, 295] width 29 height 13
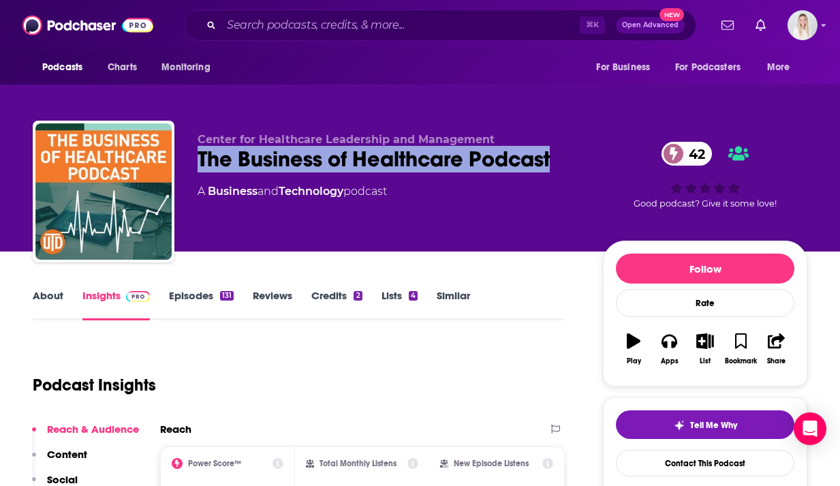
drag, startPoint x: 200, startPoint y: 127, endPoint x: 557, endPoint y: 134, distance: 357.2
click at [557, 146] on div "The Business of Healthcare Podcast 42" at bounding box center [390, 159] width 384 height 27
copy h2 "The Business of Healthcare Podcast"
click at [455, 146] on div "The Business of Healthcare Podcast 42" at bounding box center [390, 159] width 384 height 27
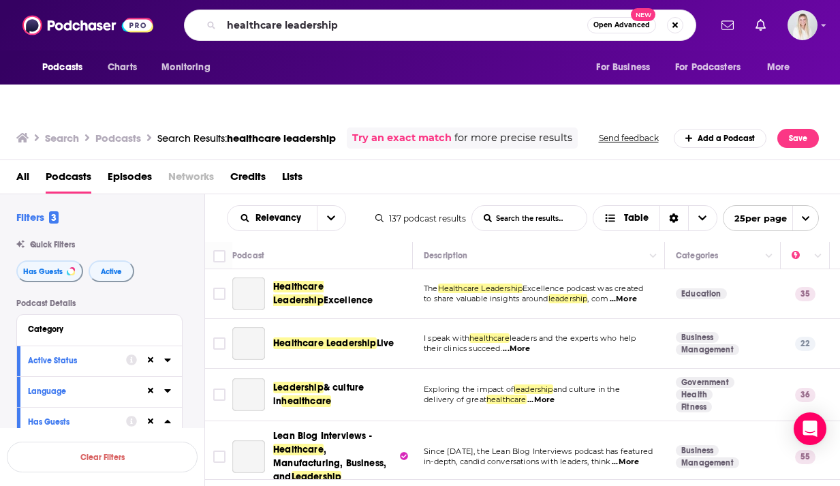
click at [340, 29] on input "healthcare leadership" at bounding box center [405, 25] width 366 height 22
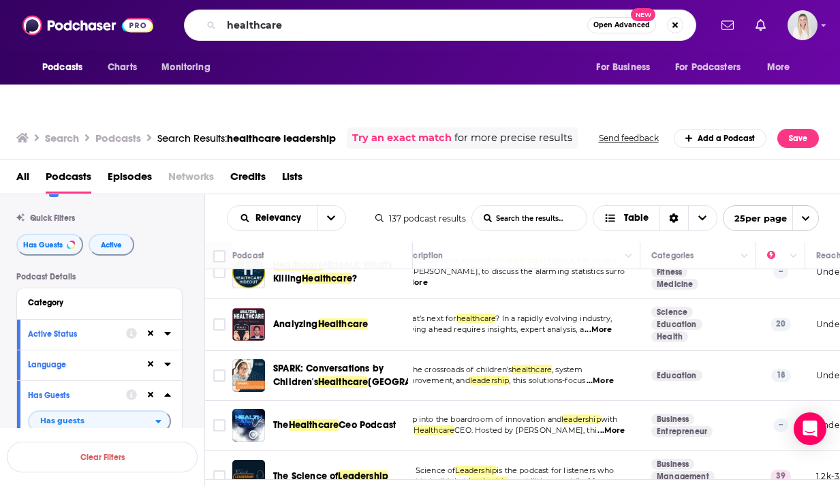
type input "healthcare"
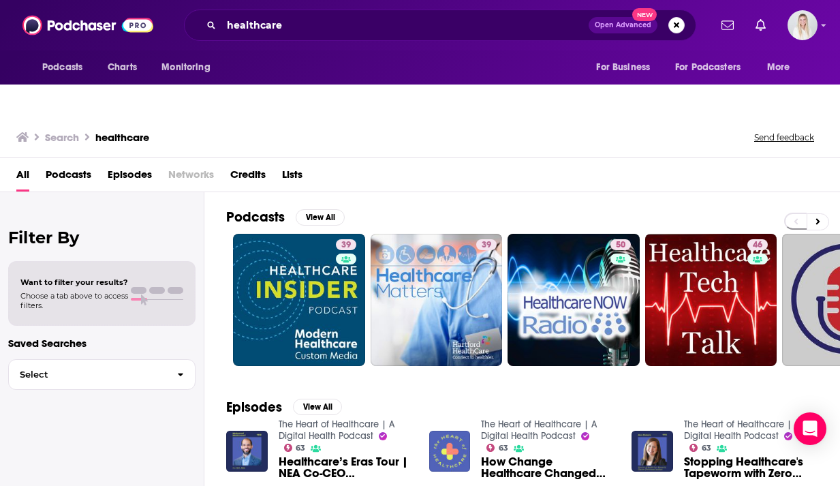
click at [70, 164] on span "Podcasts" at bounding box center [69, 178] width 46 height 28
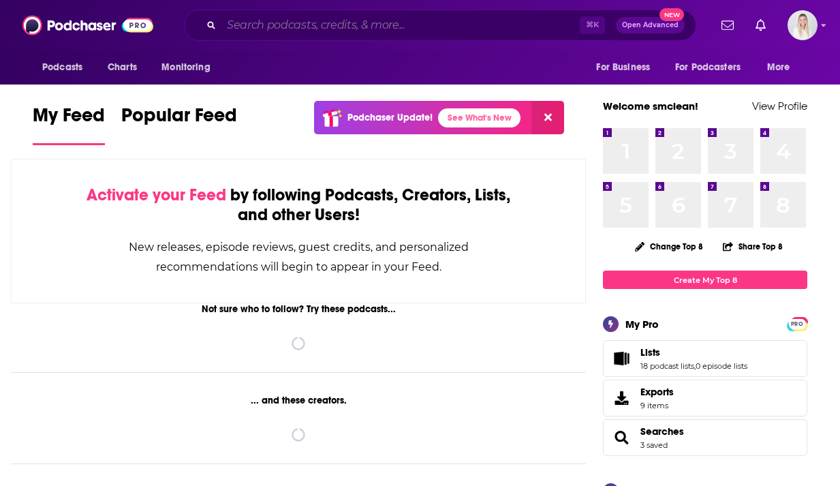
click at [416, 35] on input "Search podcasts, credits, & more..." at bounding box center [401, 25] width 358 height 22
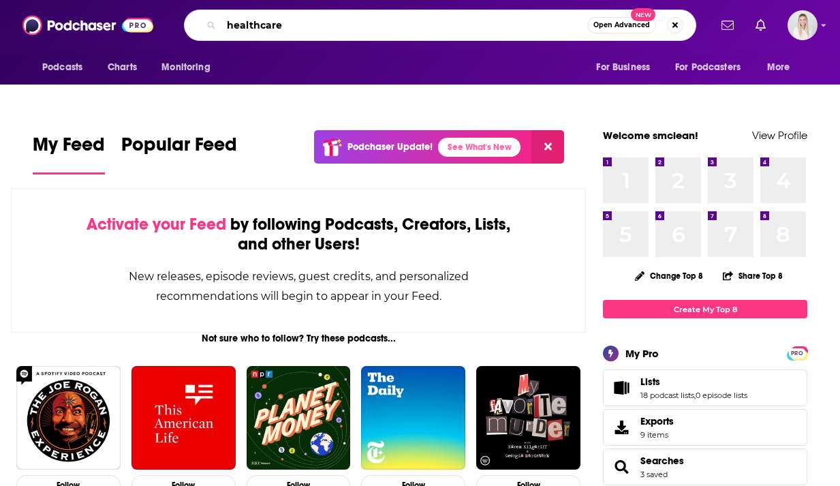
type input "healthcare"
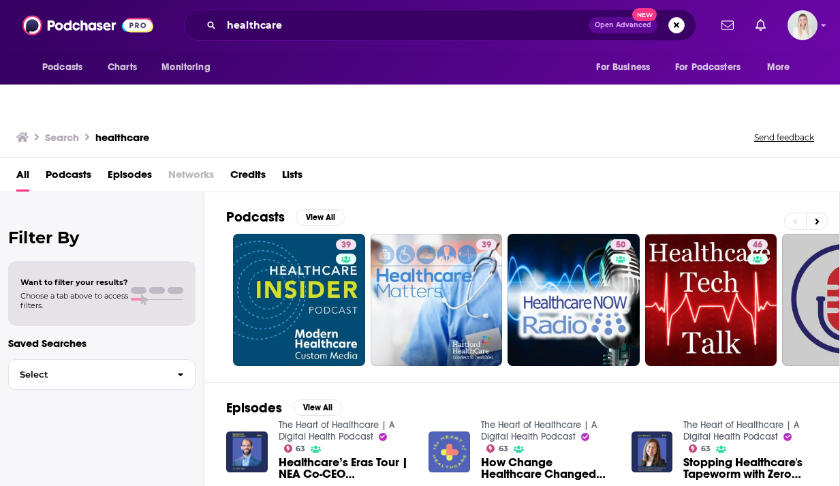
click at [80, 164] on span "Podcasts" at bounding box center [69, 178] width 46 height 28
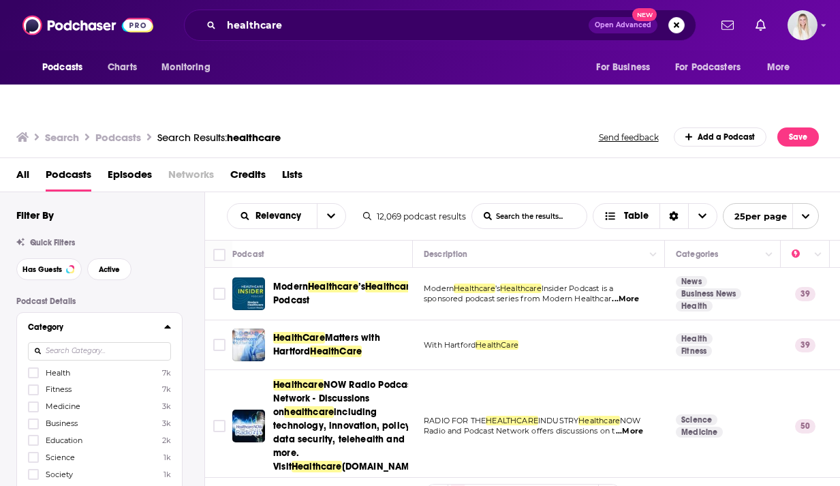
click at [169, 321] on icon at bounding box center [167, 326] width 7 height 11
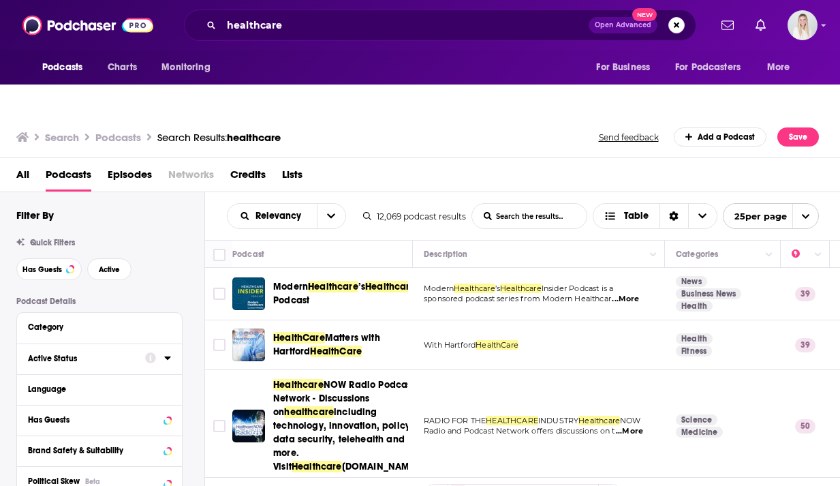
click at [166, 352] on icon at bounding box center [167, 357] width 7 height 11
click at [115, 375] on span "All" at bounding box center [92, 384] width 127 height 18
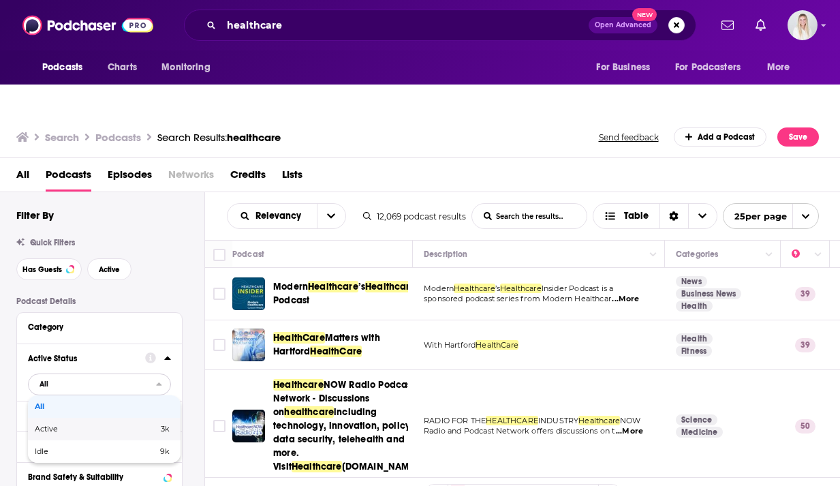
click at [97, 425] on span "Active" at bounding box center [71, 428] width 73 height 7
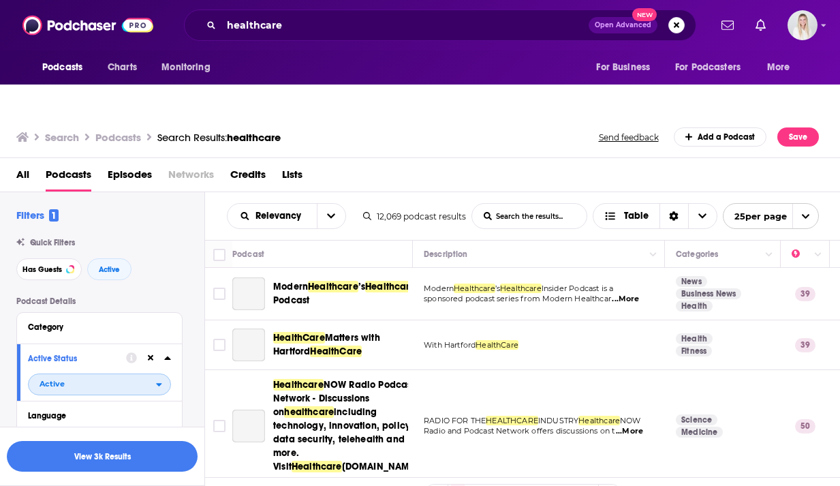
scroll to position [29, 0]
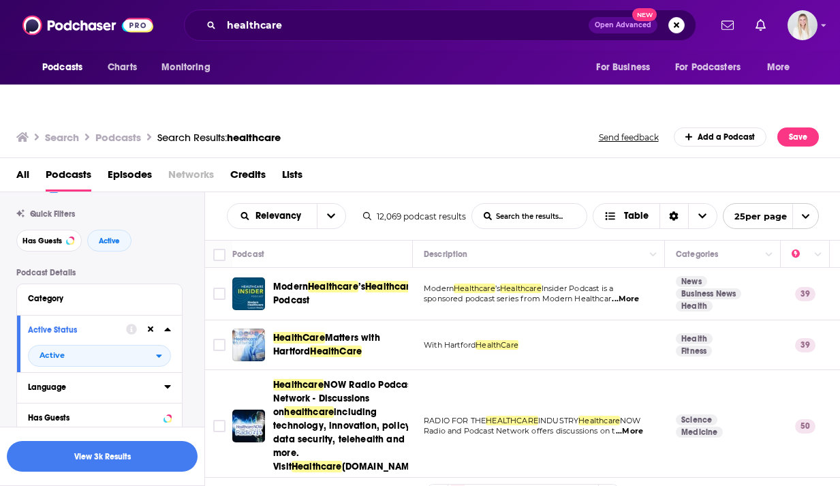
click at [169, 381] on icon at bounding box center [167, 386] width 7 height 11
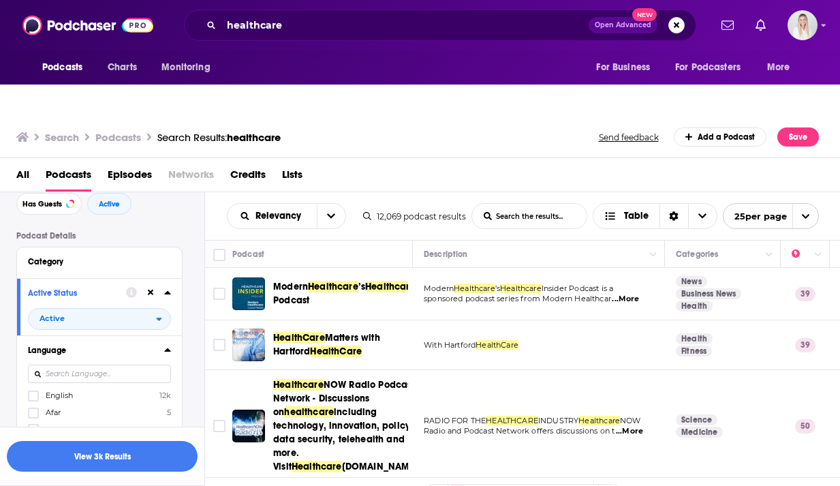
scroll to position [100, 0]
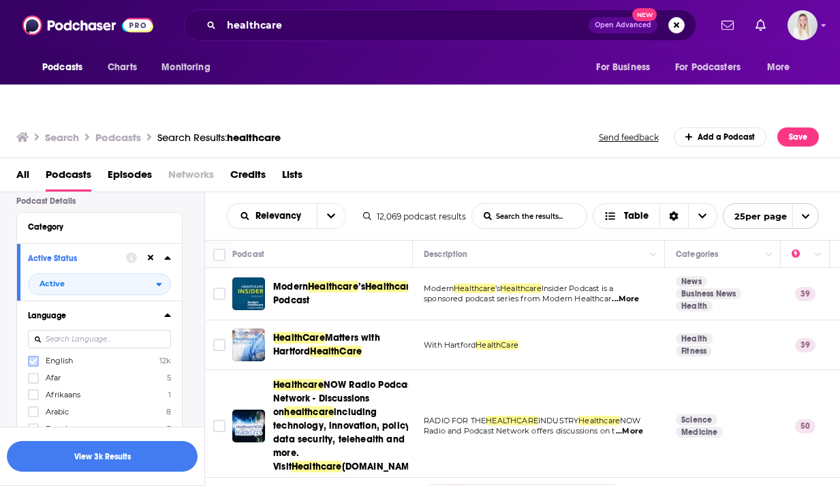
click at [34, 358] on icon at bounding box center [33, 361] width 8 height 6
click at [164, 307] on div at bounding box center [158, 315] width 26 height 17
click at [170, 309] on icon at bounding box center [167, 314] width 7 height 11
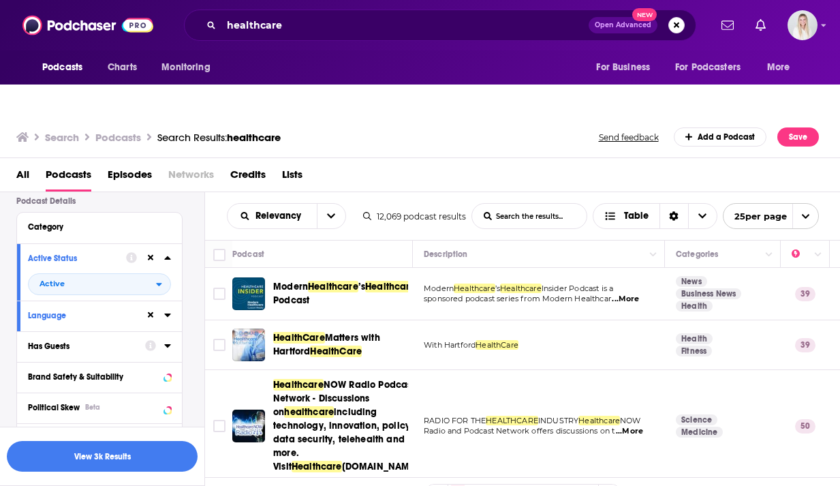
click at [163, 337] on div at bounding box center [158, 345] width 26 height 17
click at [87, 341] on div "Has Guests" at bounding box center [82, 346] width 108 height 10
click at [85, 363] on span "All" at bounding box center [92, 372] width 127 height 18
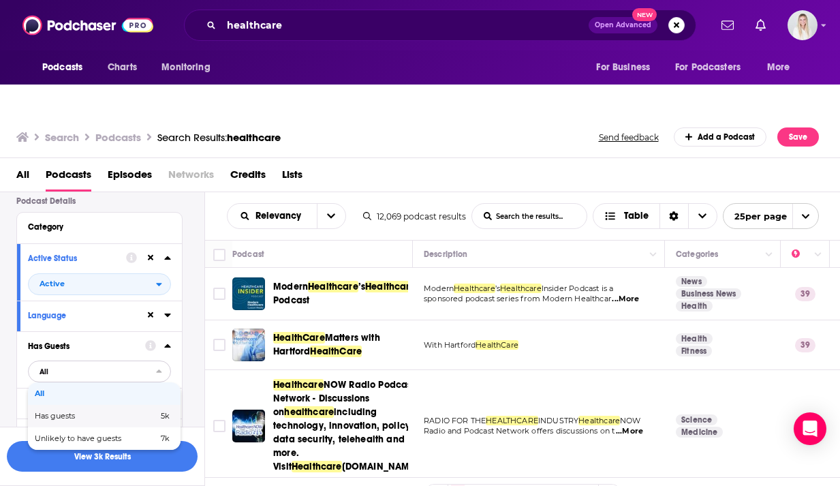
click at [82, 412] on span "Has guests" at bounding box center [76, 415] width 82 height 7
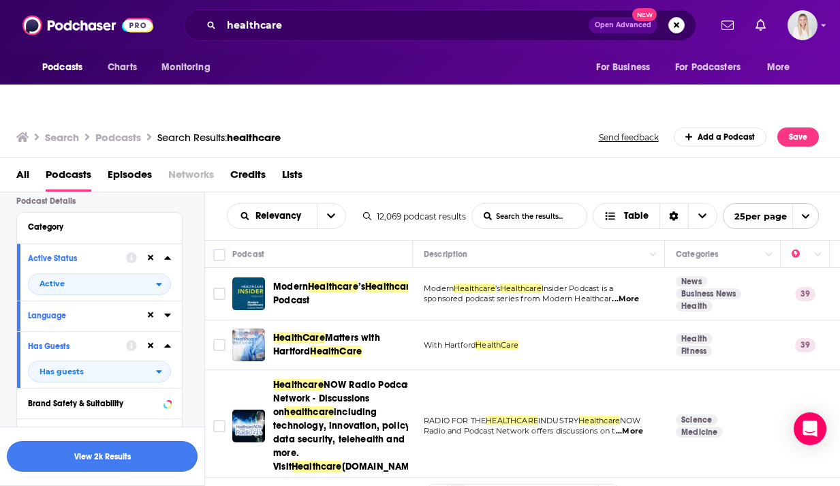
click at [150, 459] on button "View 2k Results" at bounding box center [102, 456] width 191 height 31
